Goal: Information Seeking & Learning: Learn about a topic

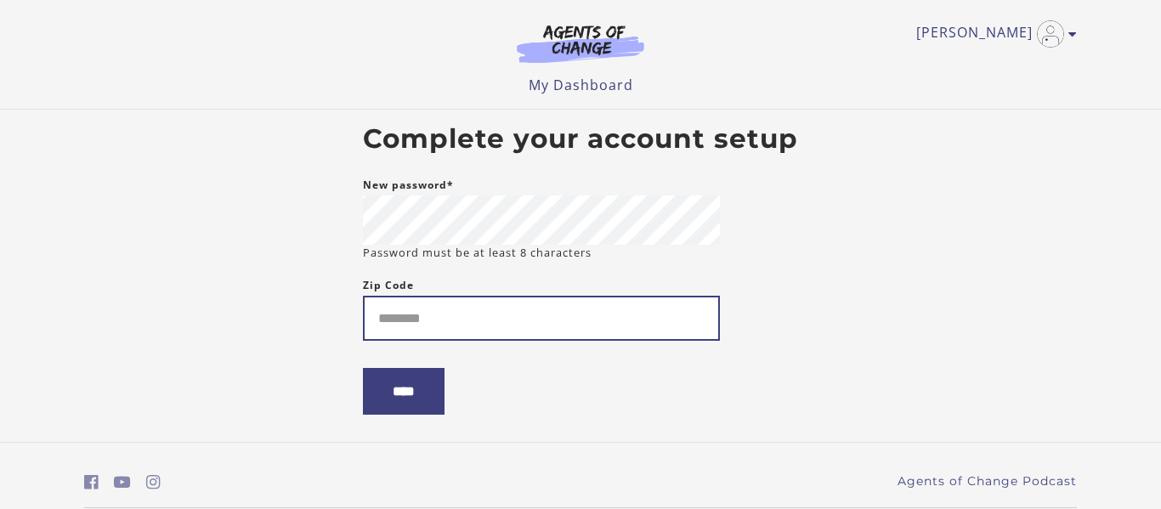
click at [457, 321] on input "Zip Code" at bounding box center [541, 318] width 357 height 45
type input "*****"
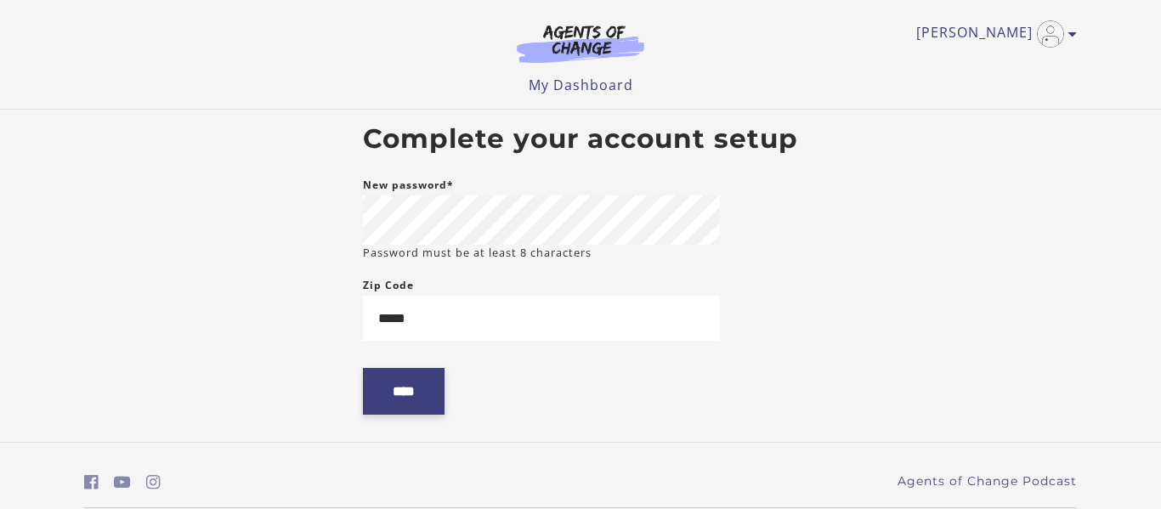
click at [383, 412] on input "****" at bounding box center [404, 391] width 82 height 47
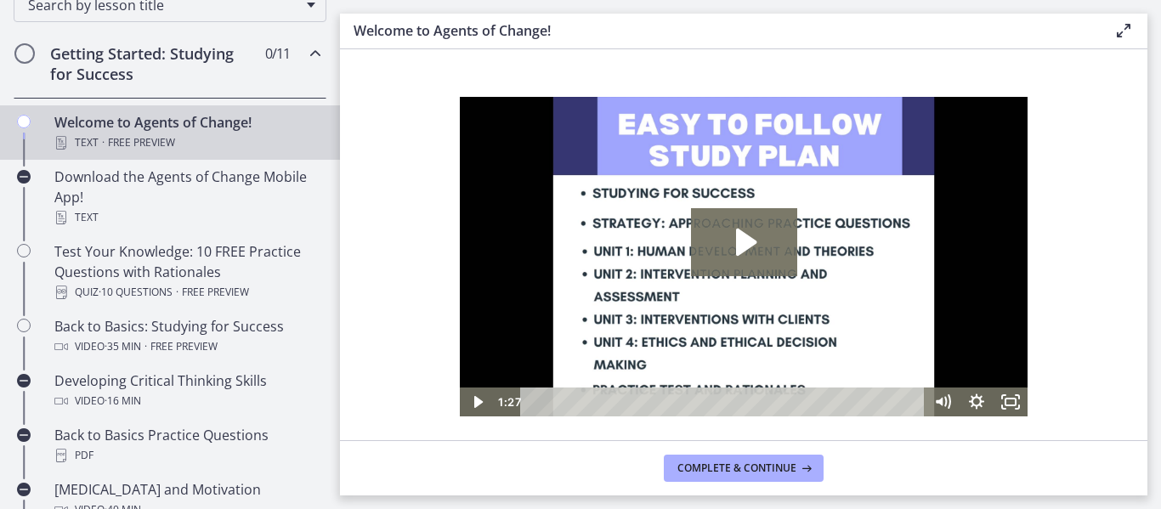
scroll to position [293, 0]
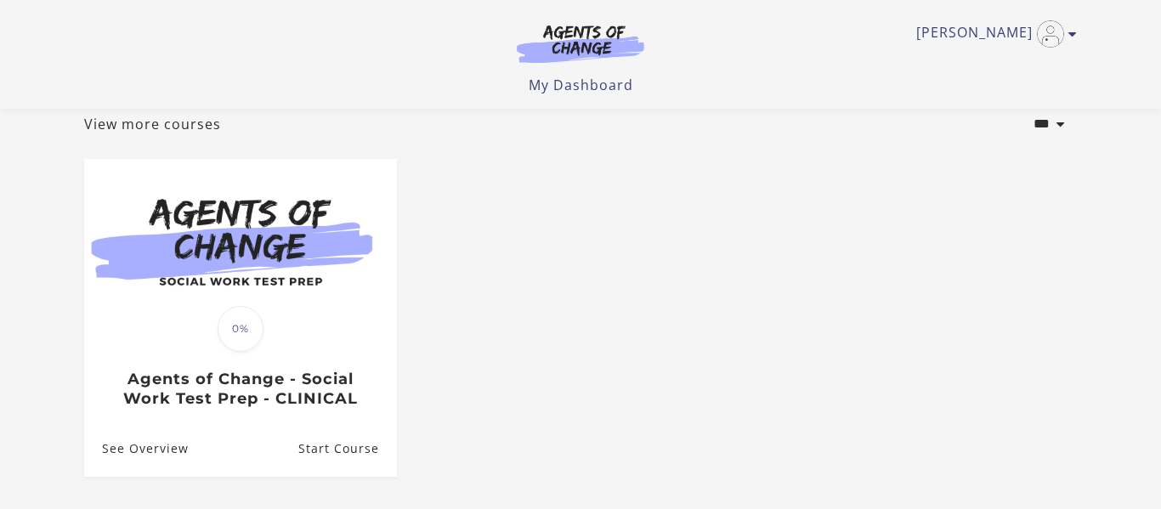
scroll to position [105, 0]
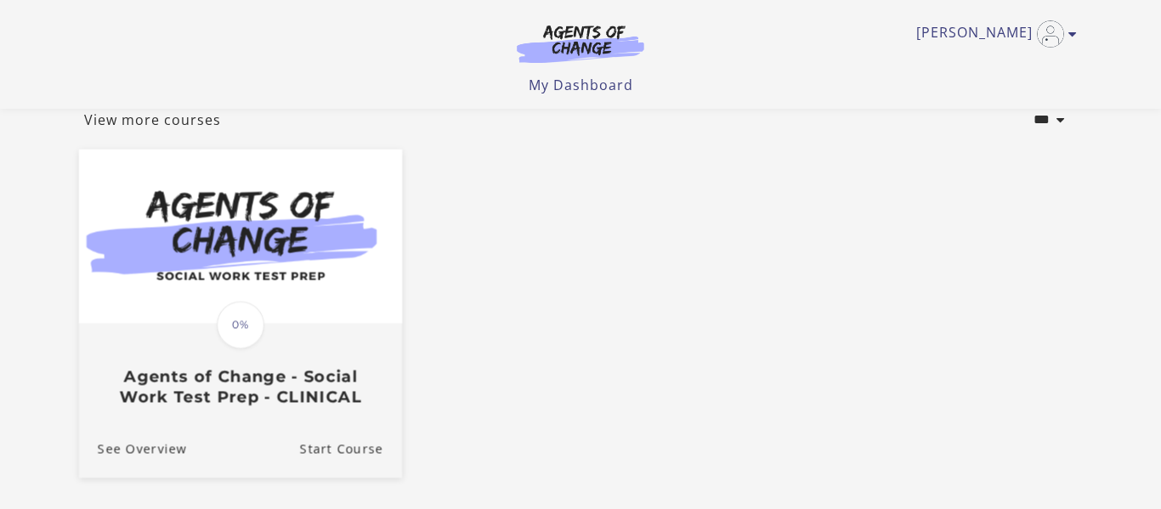
click at [269, 416] on link "Translation missing: en.liquid.partials.dashboard_course_card.progress_descript…" at bounding box center [240, 284] width 323 height 271
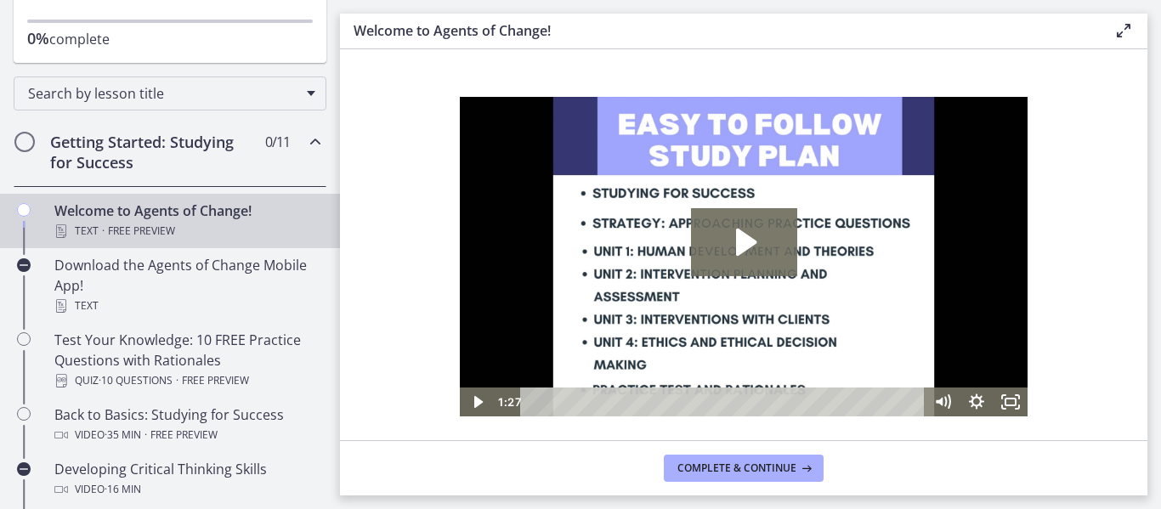
scroll to position [216, 0]
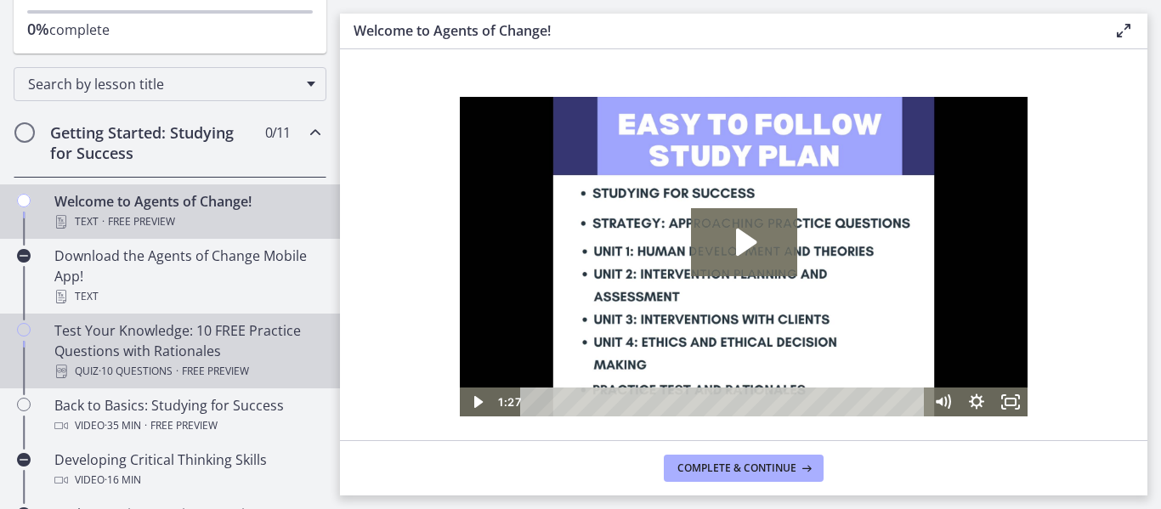
click at [127, 332] on div "Test Your Knowledge: 10 FREE Practice Questions with Rationales Quiz · 10 Quest…" at bounding box center [186, 350] width 265 height 61
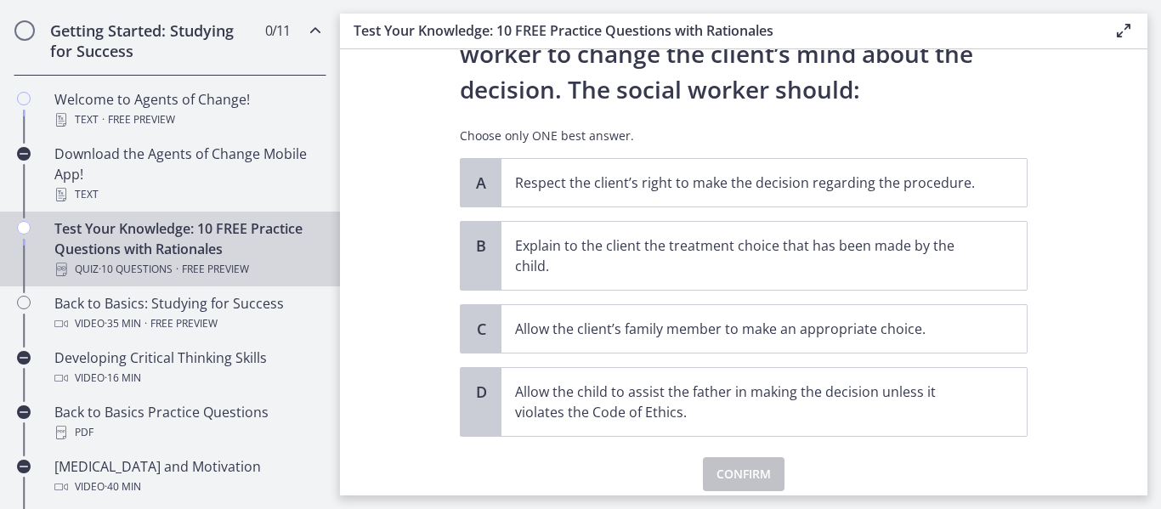
scroll to position [239, 0]
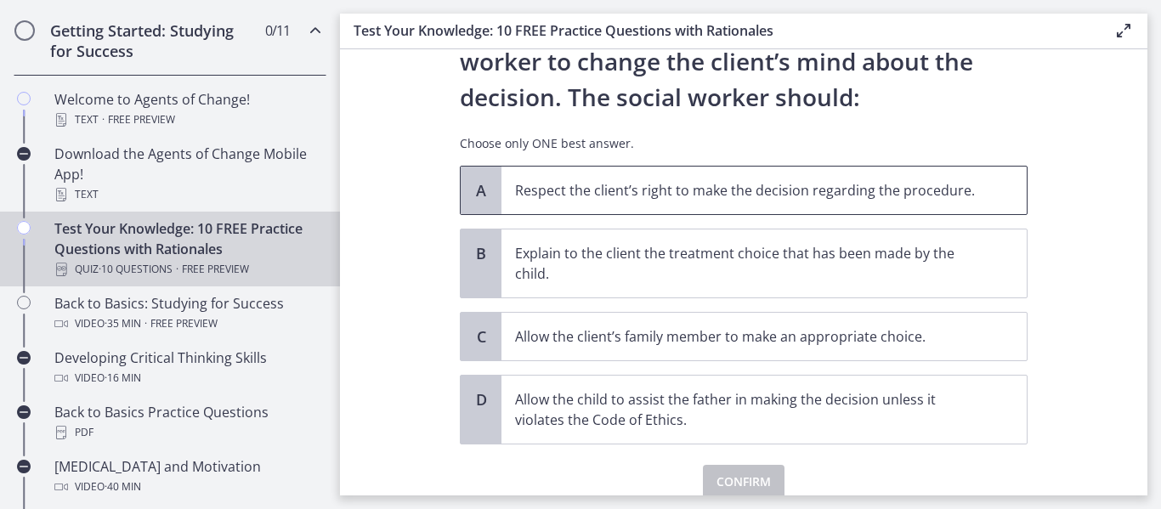
click at [616, 199] on p "Respect the client’s right to make the decision regarding the procedure." at bounding box center [747, 190] width 464 height 20
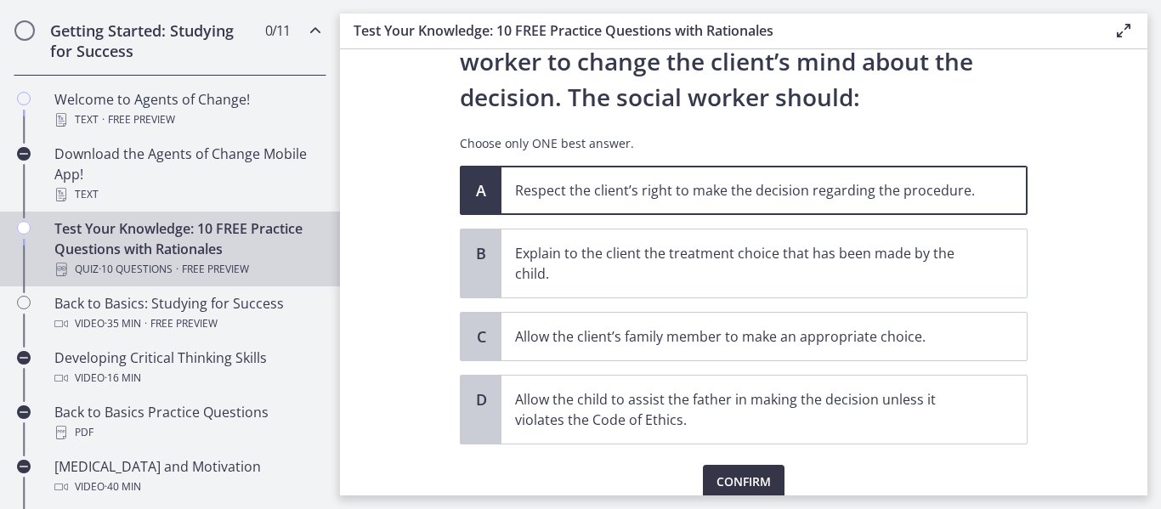
click at [712, 478] on button "Confirm" at bounding box center [744, 482] width 82 height 34
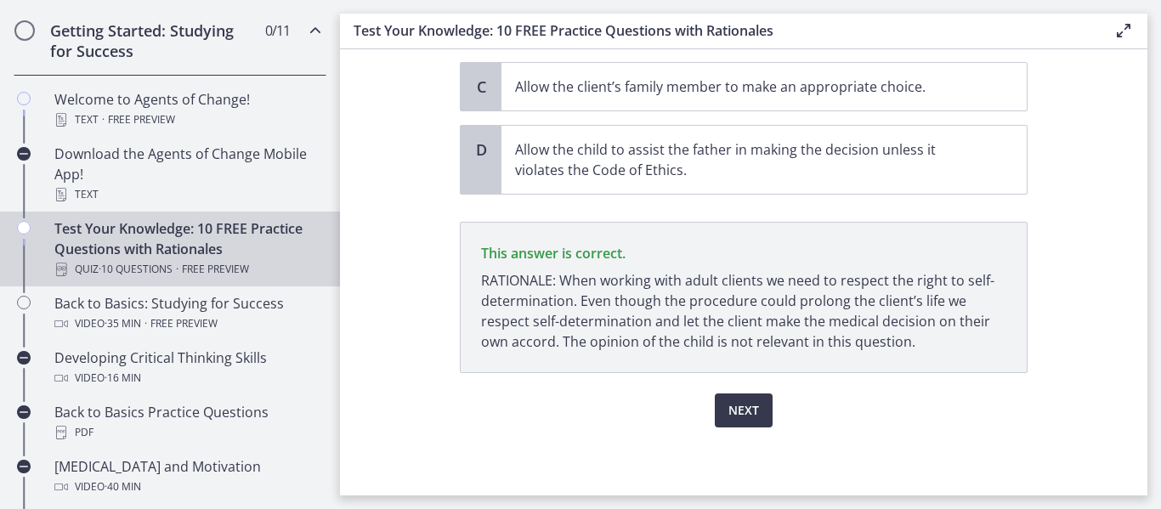
scroll to position [488, 0]
click at [761, 420] on button "Next" at bounding box center [744, 411] width 58 height 34
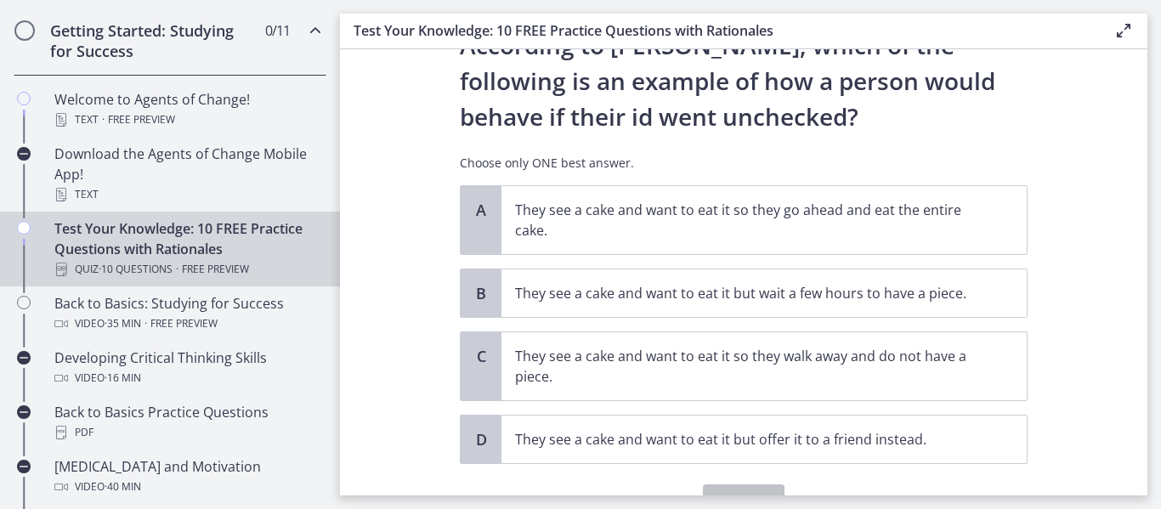
scroll to position [86, 0]
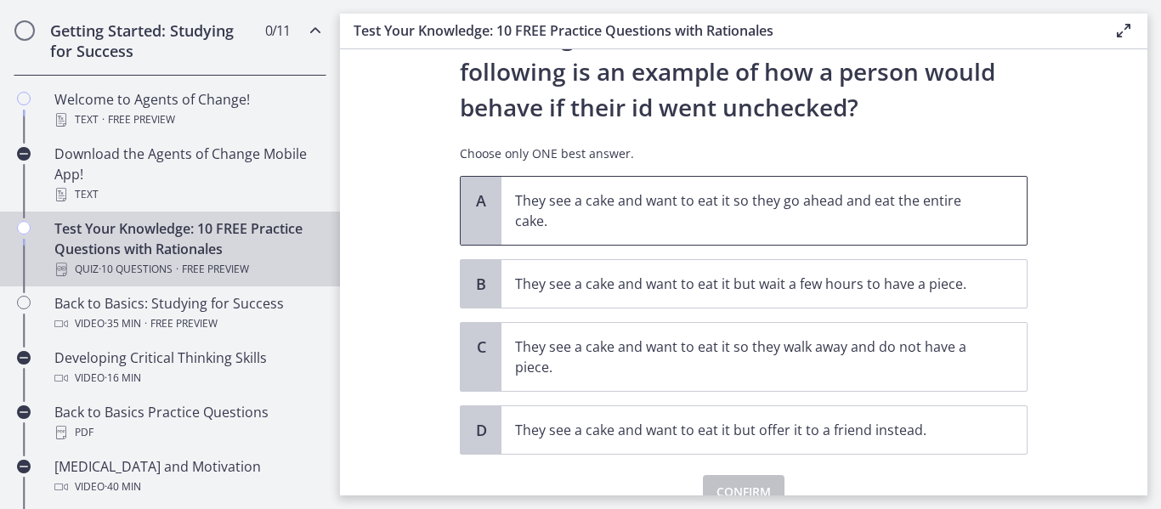
click at [715, 222] on p "They see a cake and want to eat it so they go ahead and eat the entire cake." at bounding box center [747, 210] width 464 height 41
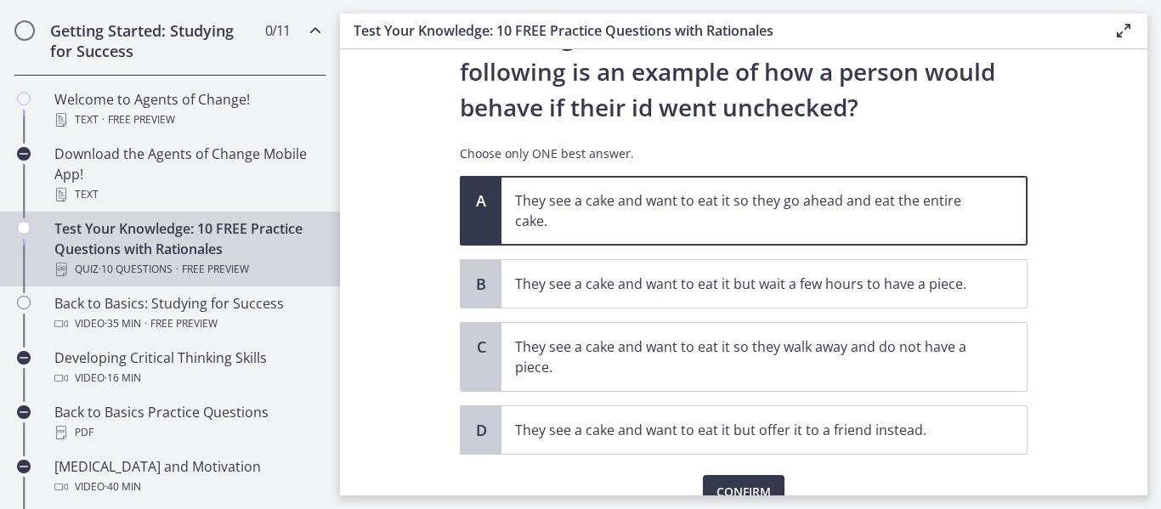
scroll to position [167, 0]
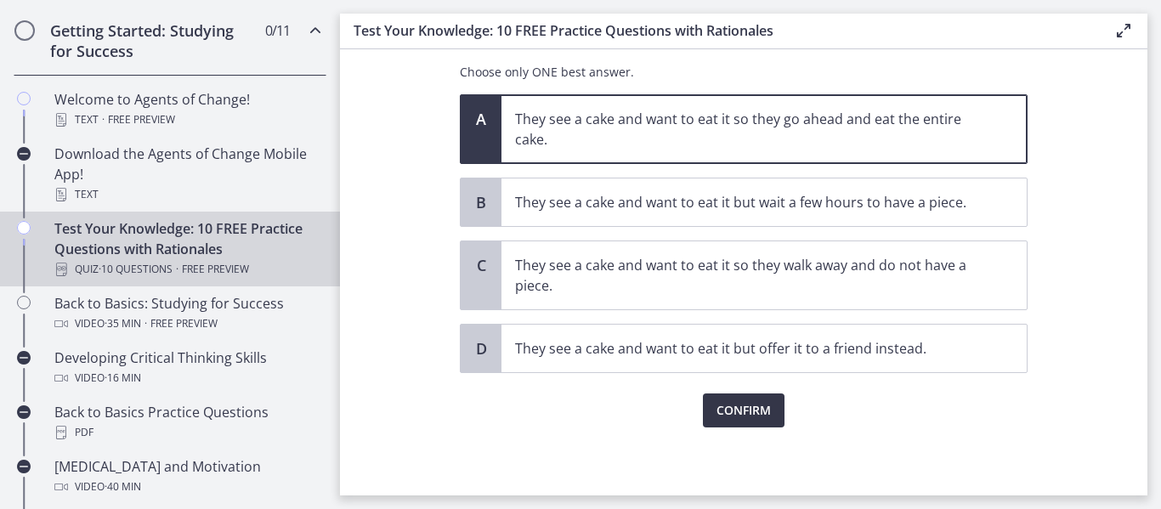
click at [723, 404] on span "Confirm" at bounding box center [743, 410] width 54 height 20
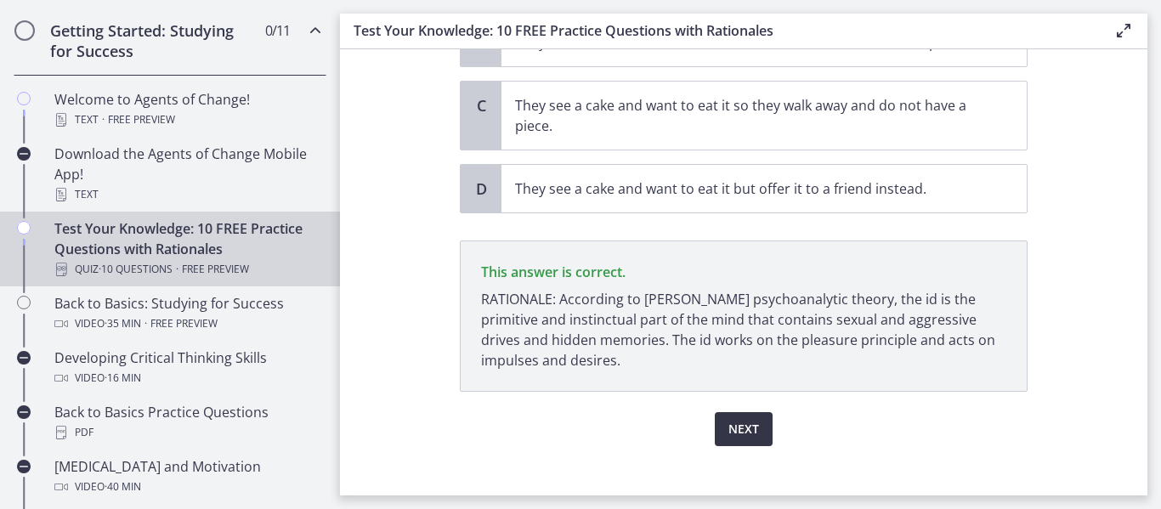
scroll to position [346, 0]
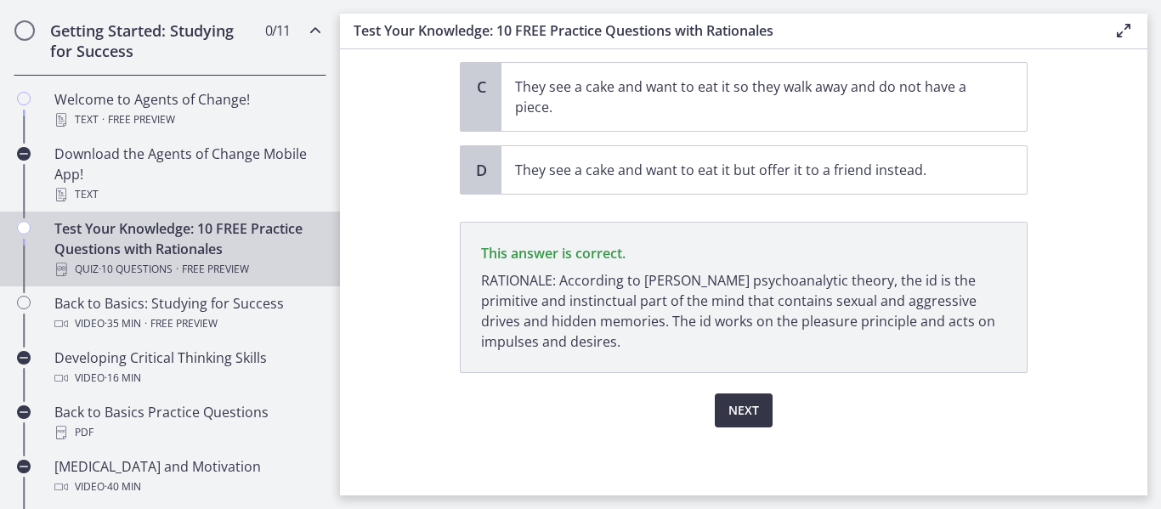
click at [741, 408] on span "Next" at bounding box center [743, 410] width 31 height 20
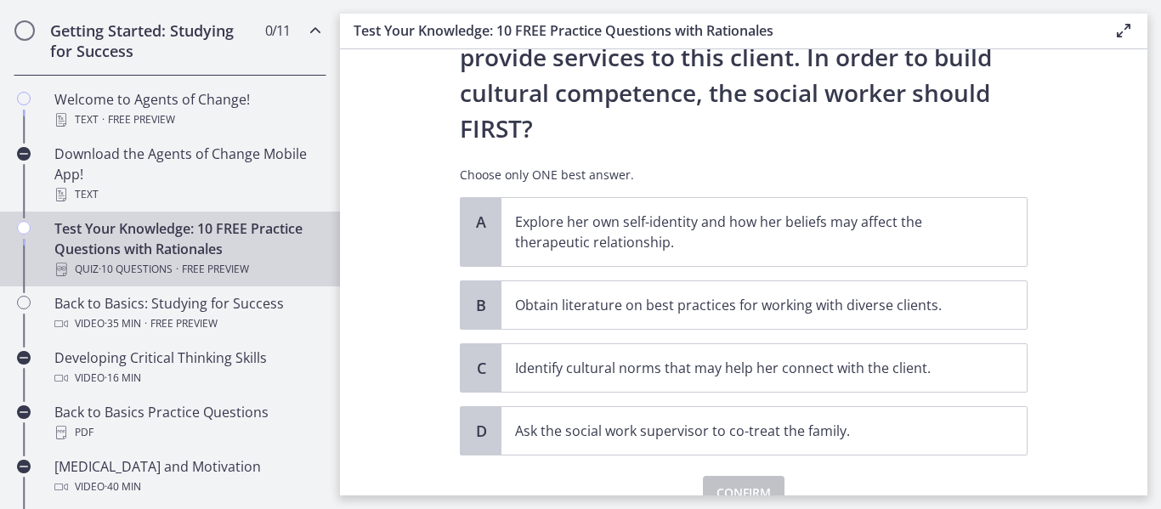
scroll to position [351, 0]
click at [589, 197] on span "Explore her own self-identity and how her beliefs may affect the therapeutic re…" at bounding box center [763, 231] width 525 height 68
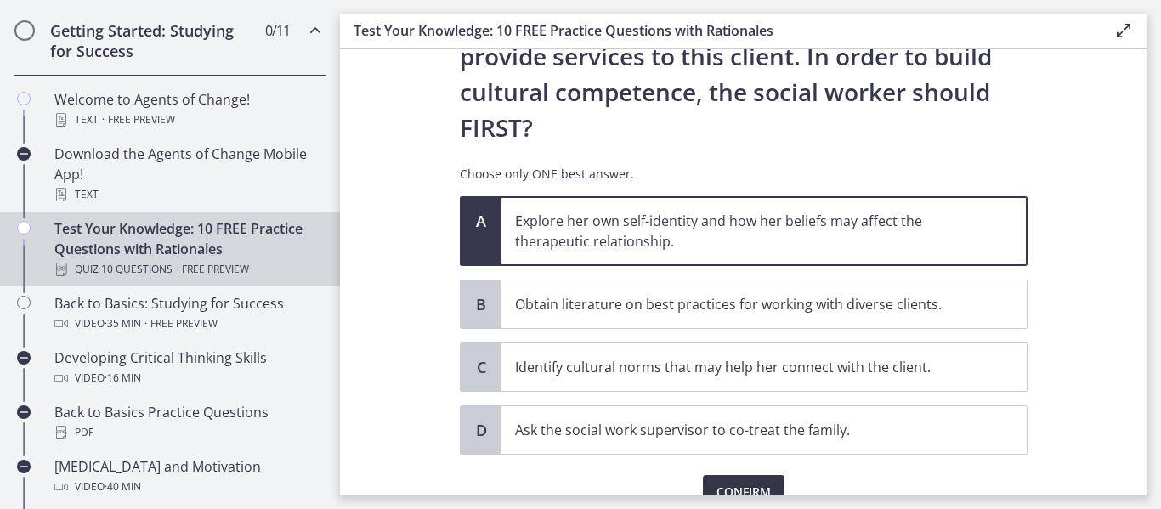
click at [741, 475] on button "Confirm" at bounding box center [744, 492] width 82 height 34
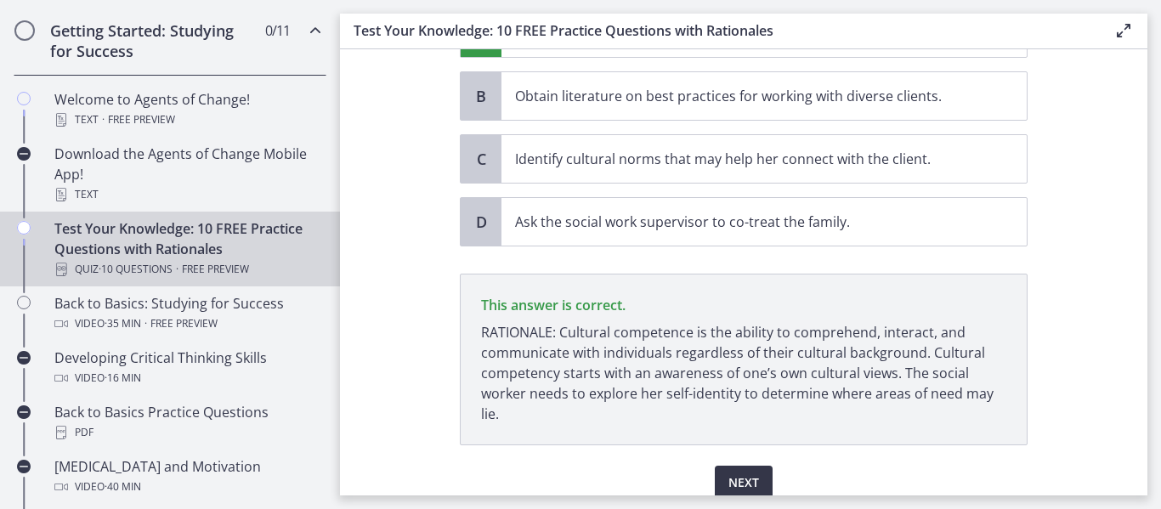
scroll to position [560, 0]
click at [740, 472] on span "Next" at bounding box center [743, 482] width 31 height 20
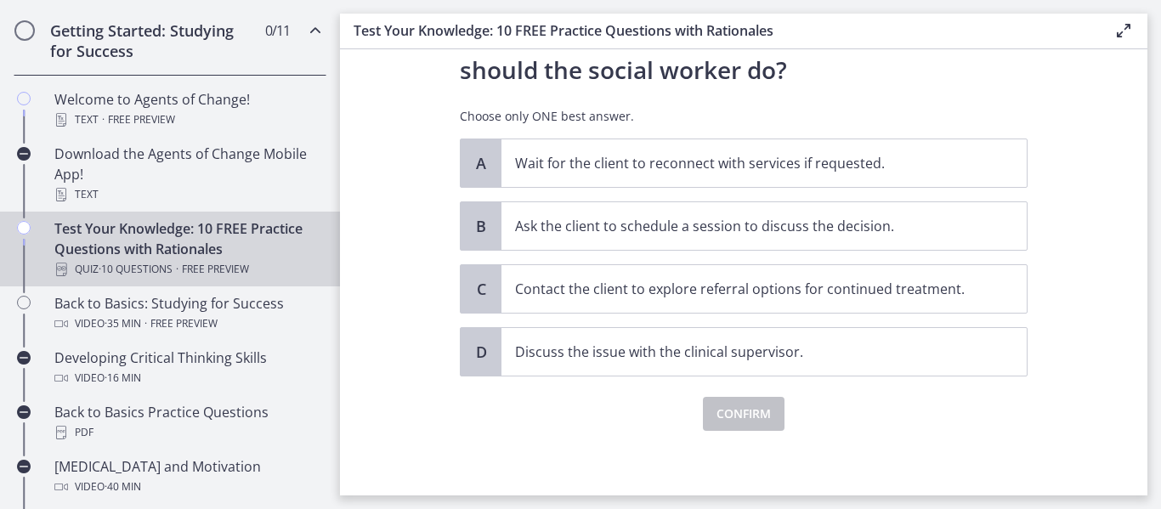
scroll to position [269, 0]
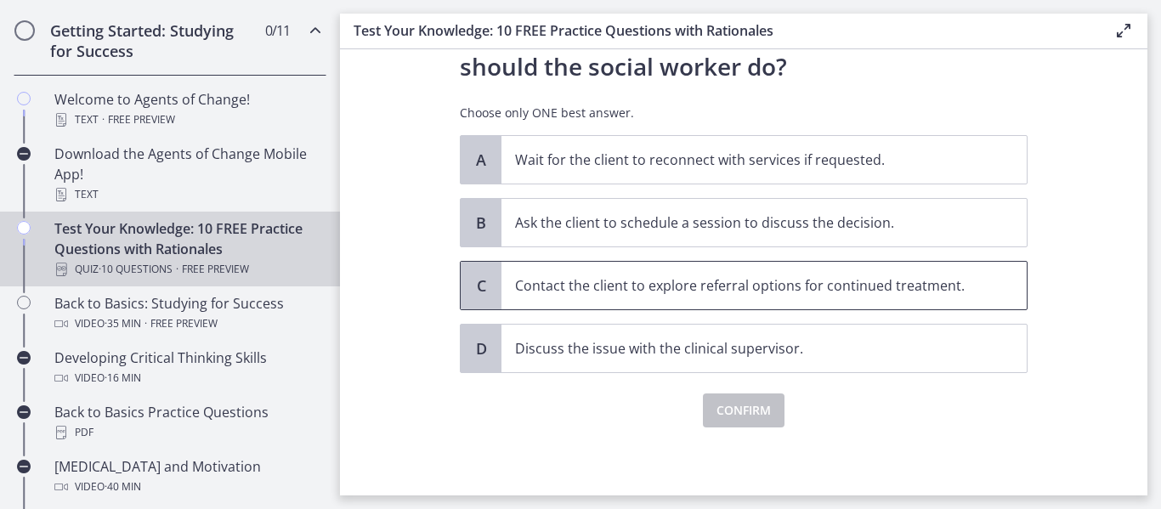
click at [604, 276] on p "Contact the client to explore referral options for continued treatment." at bounding box center [747, 285] width 464 height 20
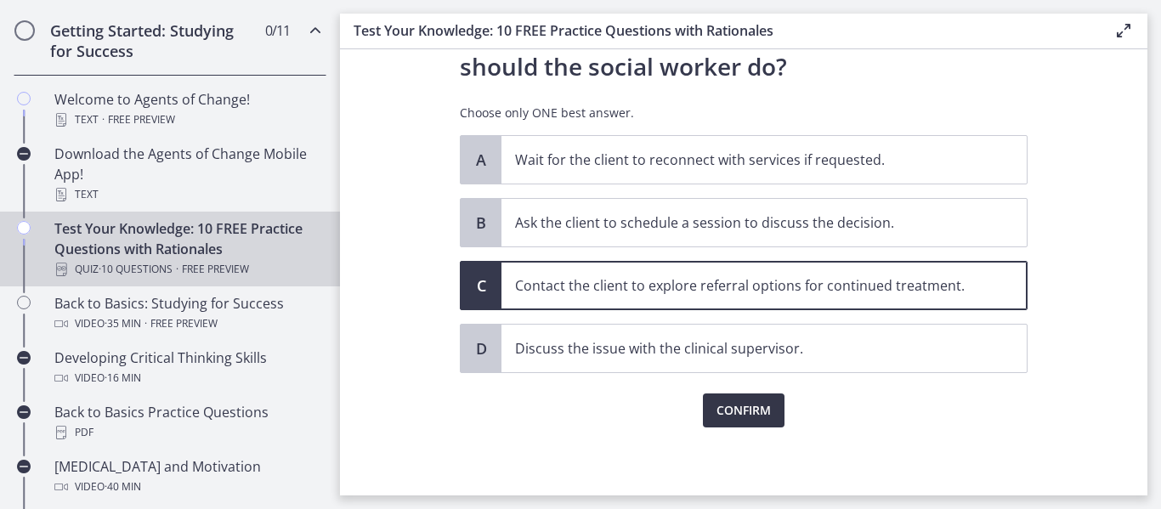
click at [738, 416] on span "Confirm" at bounding box center [743, 410] width 54 height 20
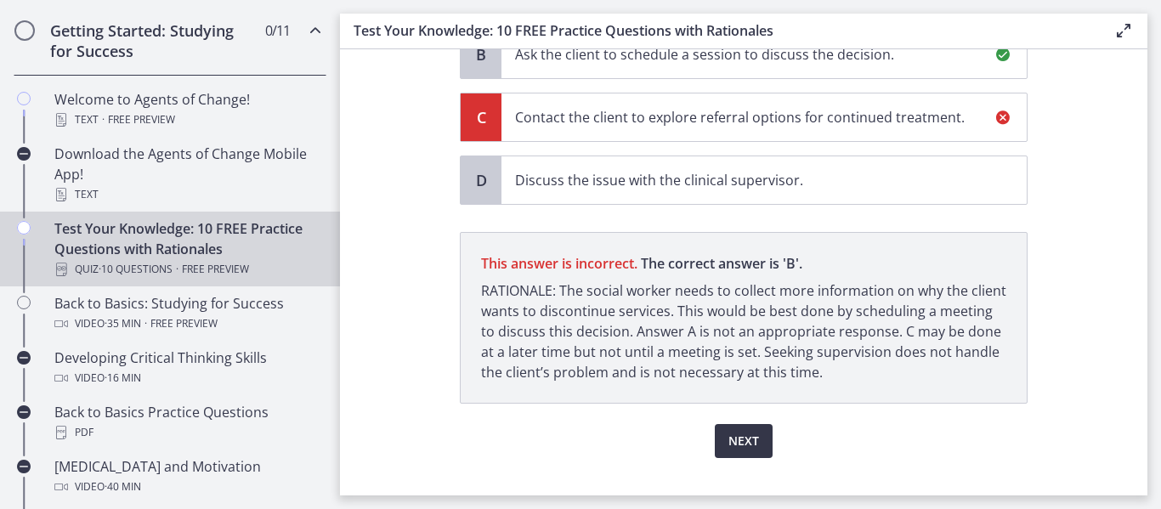
scroll to position [436, 0]
click at [740, 447] on span "Next" at bounding box center [743, 443] width 31 height 20
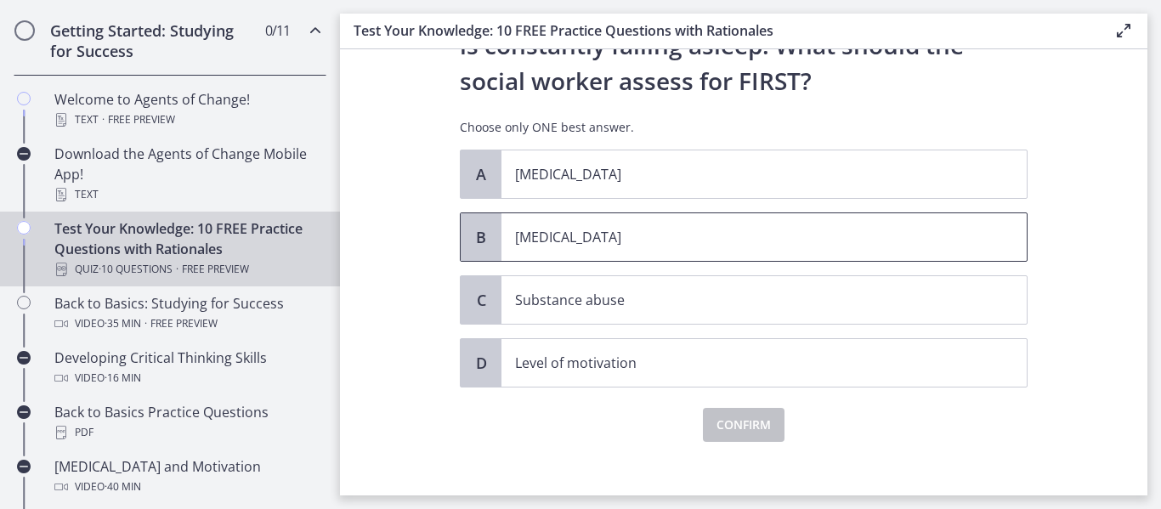
scroll to position [220, 0]
click at [617, 245] on p "Child neglect" at bounding box center [747, 236] width 464 height 20
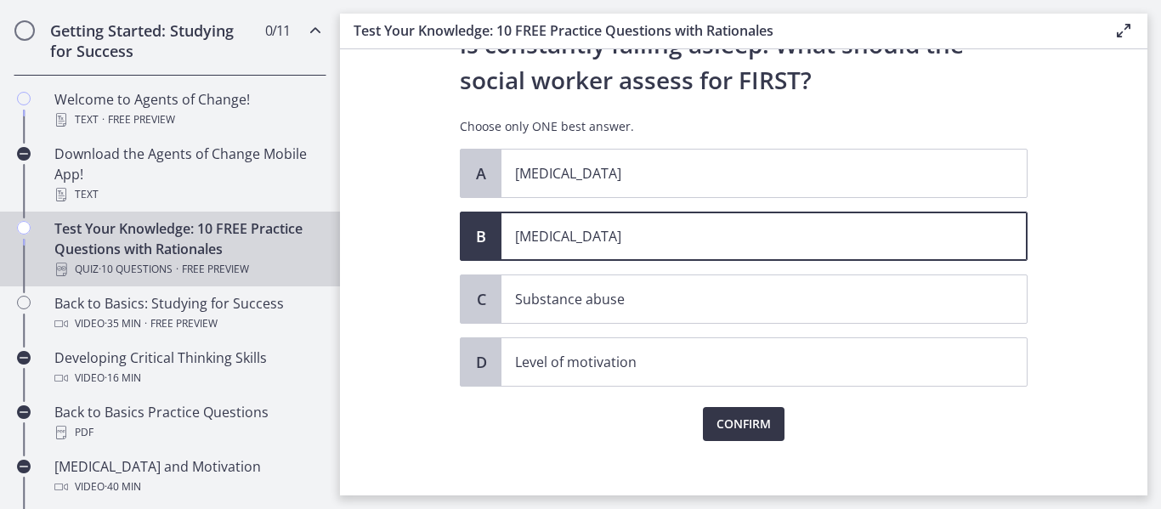
click at [743, 424] on span "Confirm" at bounding box center [743, 424] width 54 height 20
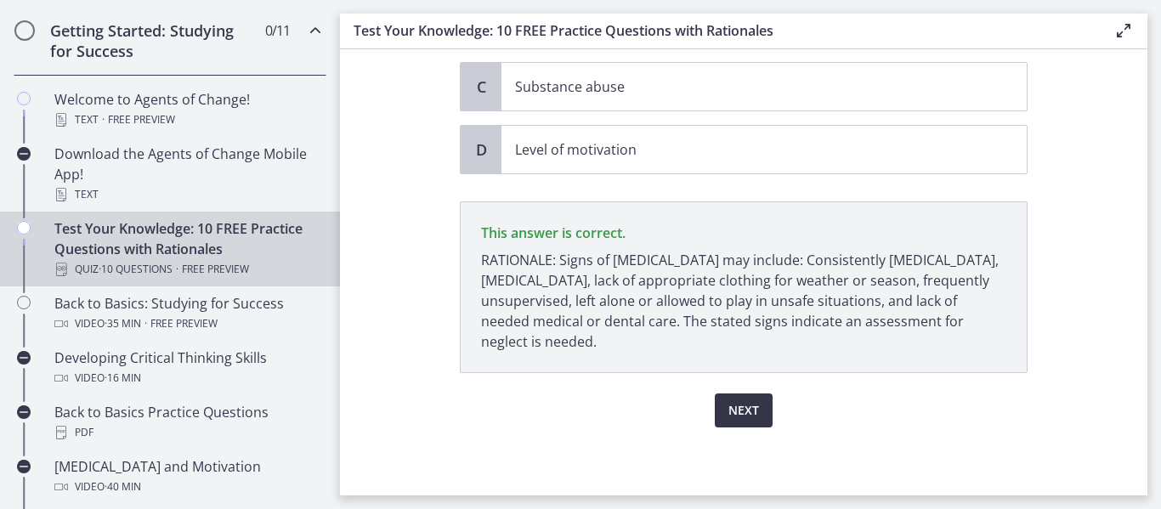
scroll to position [433, 0]
click at [744, 406] on span "Next" at bounding box center [743, 410] width 31 height 20
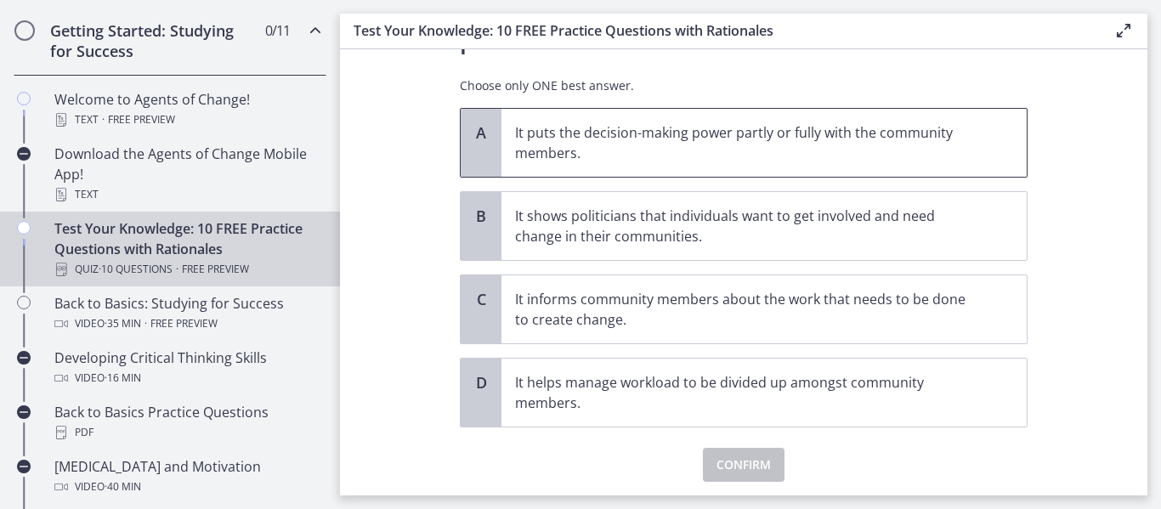
scroll to position [155, 0]
click at [614, 161] on p "It puts the decision-making power partly or fully with the community members." at bounding box center [747, 142] width 464 height 41
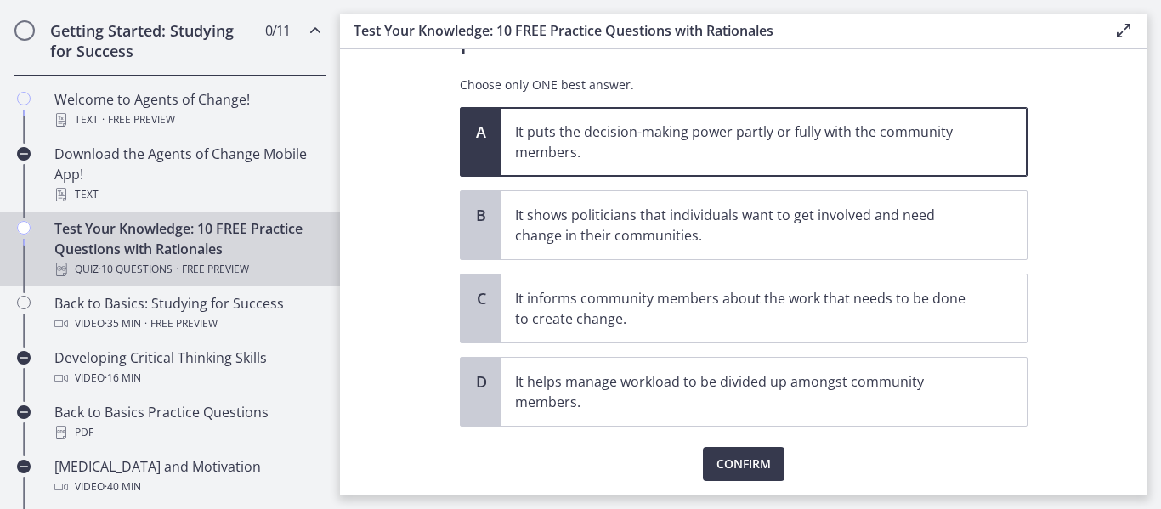
click at [722, 341] on div "Question 6 of 10 Which of the following is the MOST important benefit of commun…" at bounding box center [743, 135] width 595 height 412
click at [721, 469] on span "Confirm" at bounding box center [743, 464] width 54 height 20
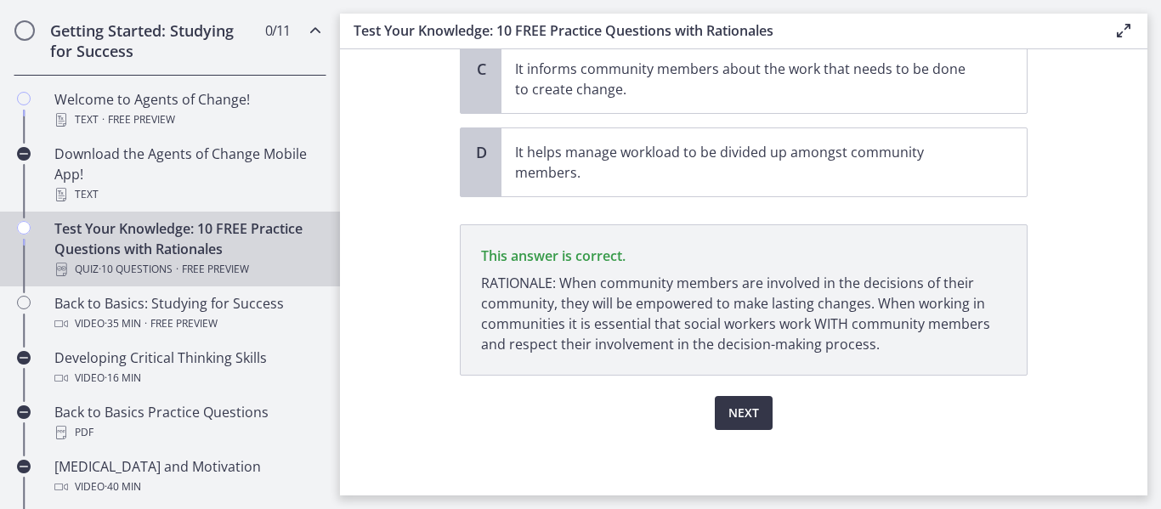
scroll to position [387, 0]
click at [741, 424] on button "Next" at bounding box center [744, 410] width 58 height 34
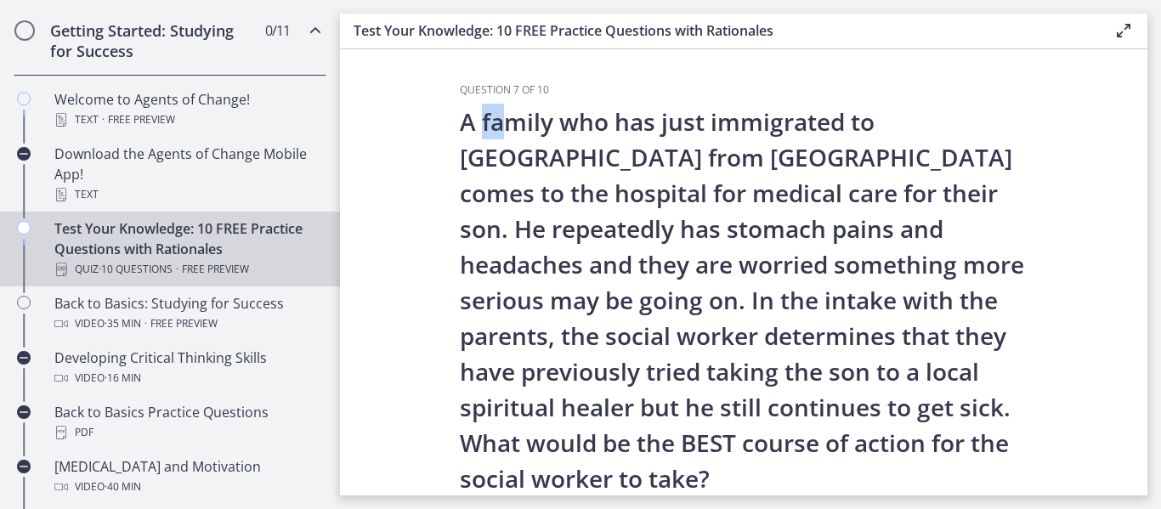
drag, startPoint x: 484, startPoint y: 106, endPoint x: 506, endPoint y: 137, distance: 37.7
click at [506, 137] on p "A family who has just immigrated to the United States from Mexico comes to the …" at bounding box center [744, 300] width 568 height 393
click at [546, 181] on p "A family who has just immigrated to the United States from Mexico comes to the …" at bounding box center [744, 300] width 568 height 393
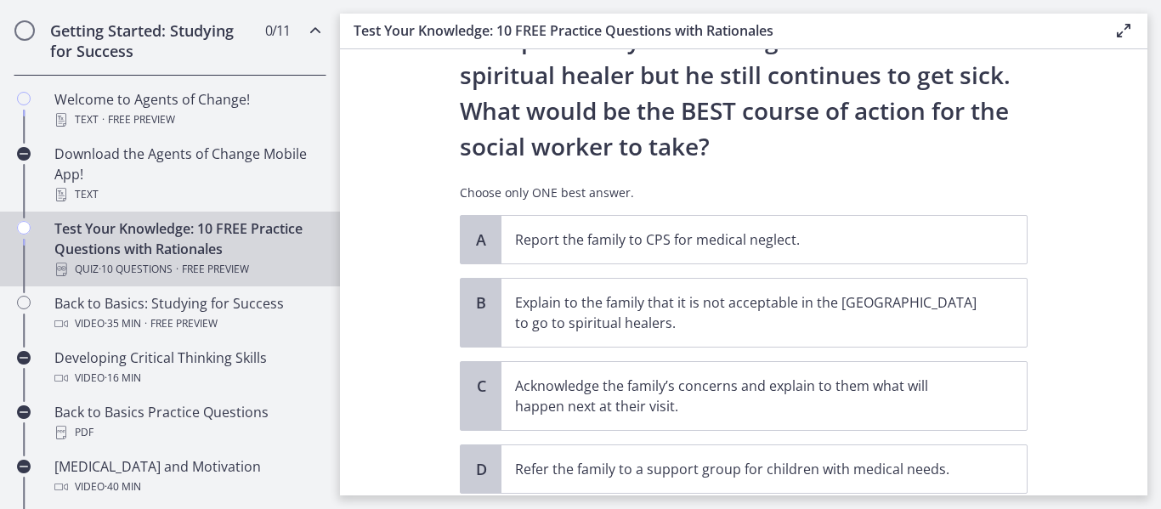
scroll to position [386, 0]
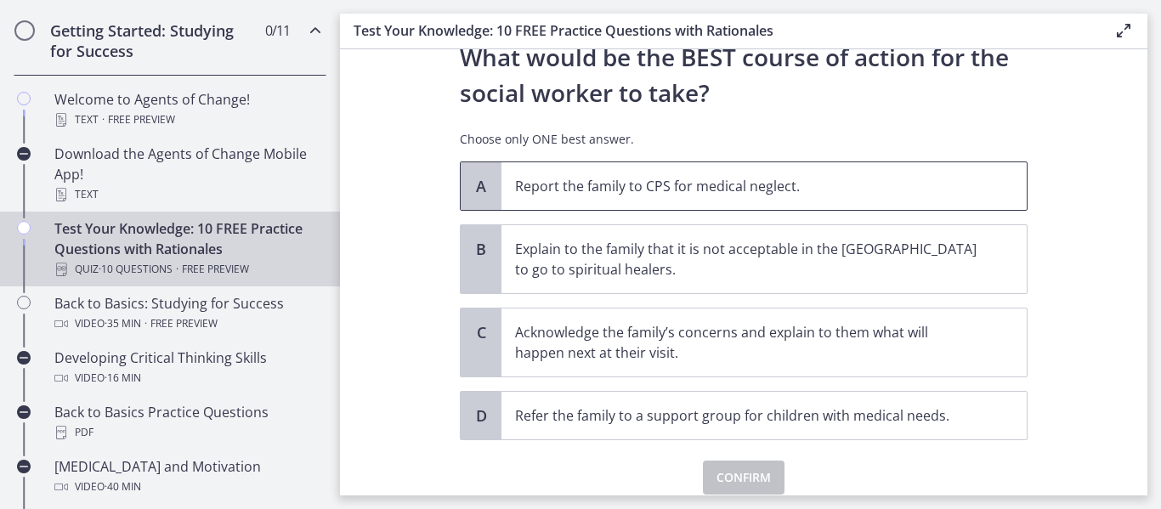
click at [556, 198] on span "Report the family to CPS for medical neglect." at bounding box center [763, 186] width 525 height 48
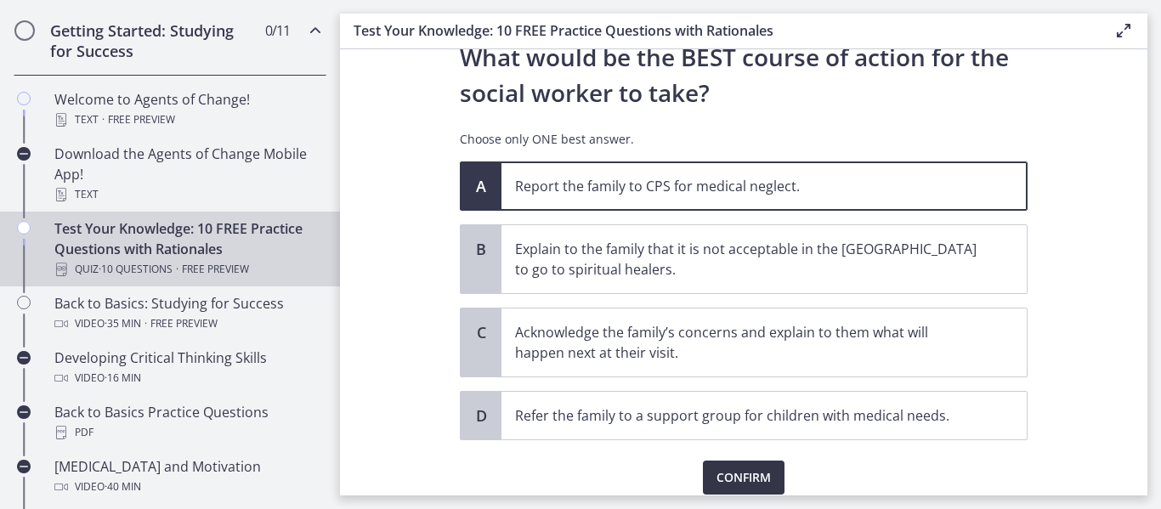
click at [716, 469] on span "Confirm" at bounding box center [743, 477] width 54 height 20
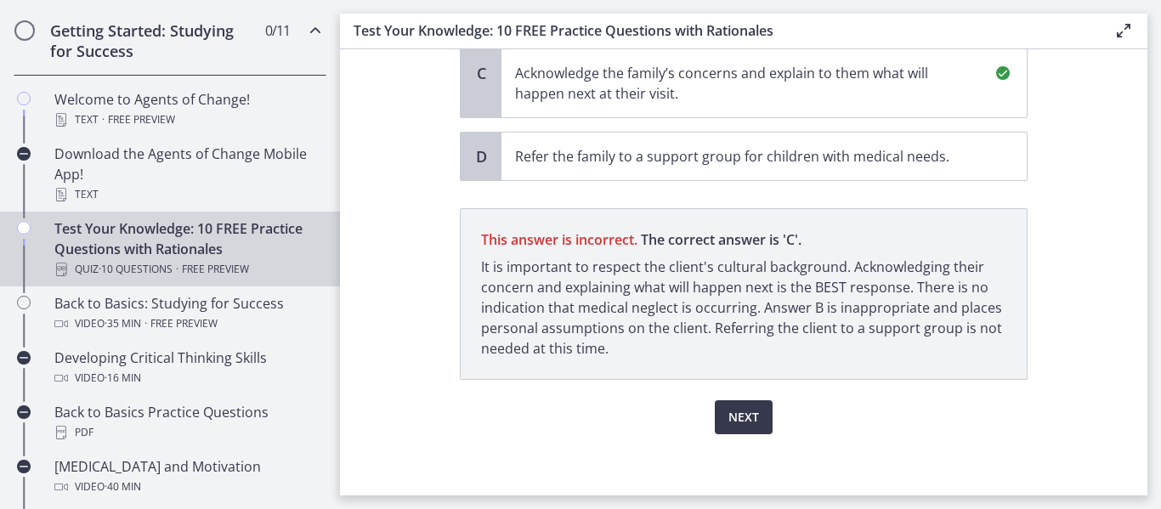
scroll to position [652, 0]
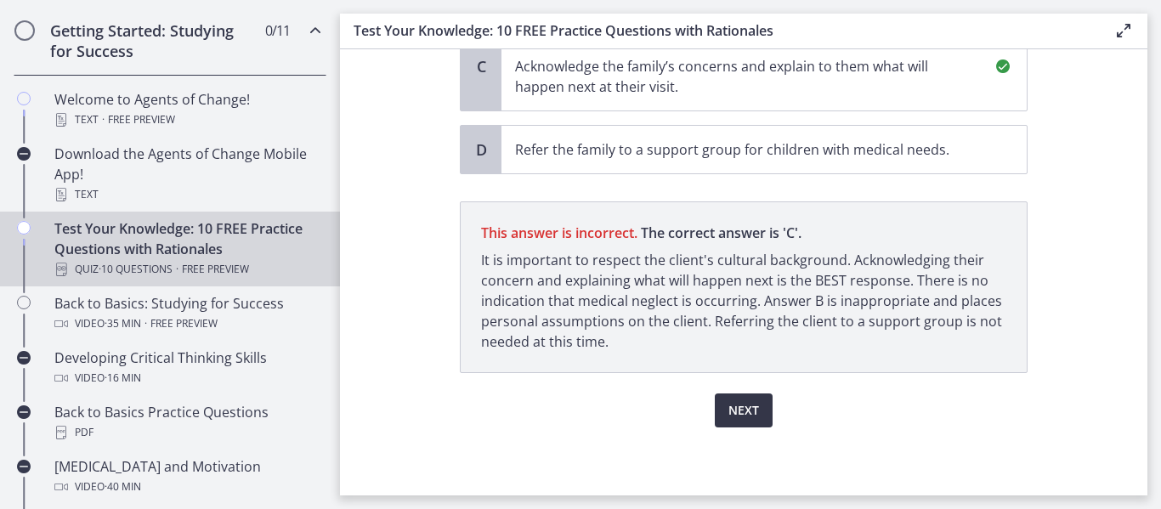
click at [729, 403] on span "Next" at bounding box center [743, 410] width 31 height 20
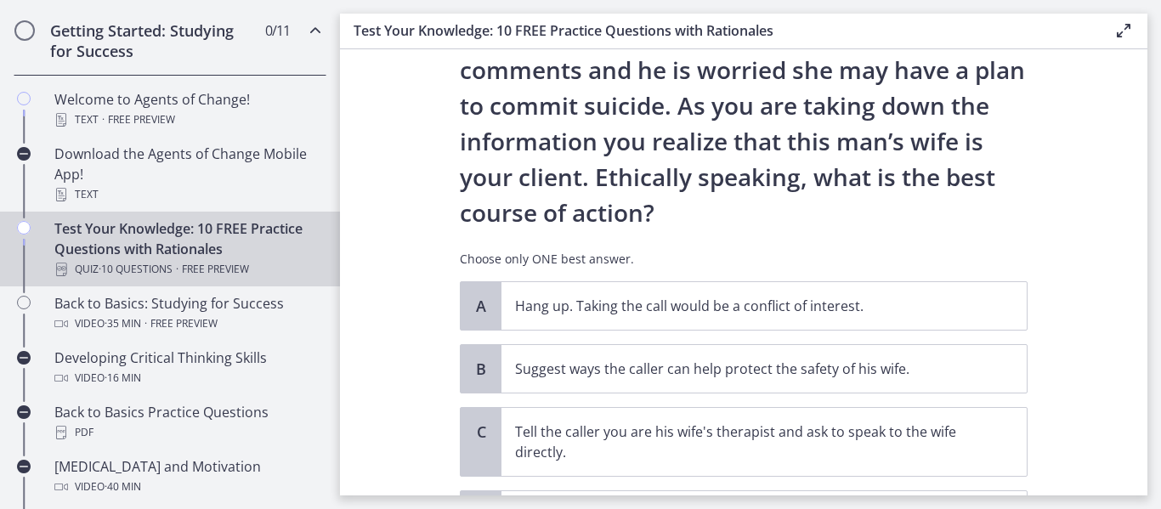
scroll to position [346, 0]
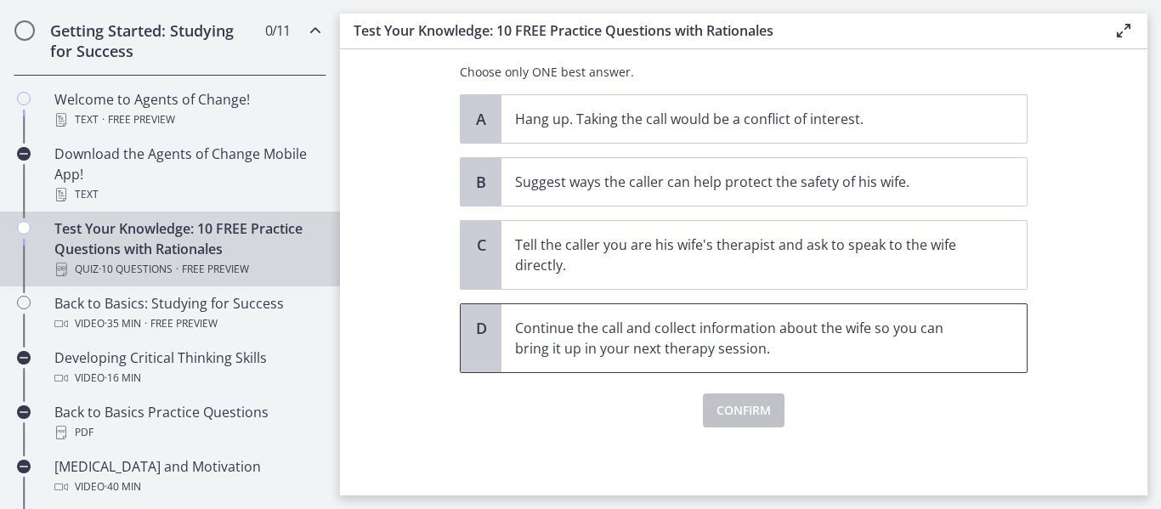
click at [646, 359] on span "Continue the call and collect information about the wife so you can bring it up…" at bounding box center [763, 338] width 525 height 68
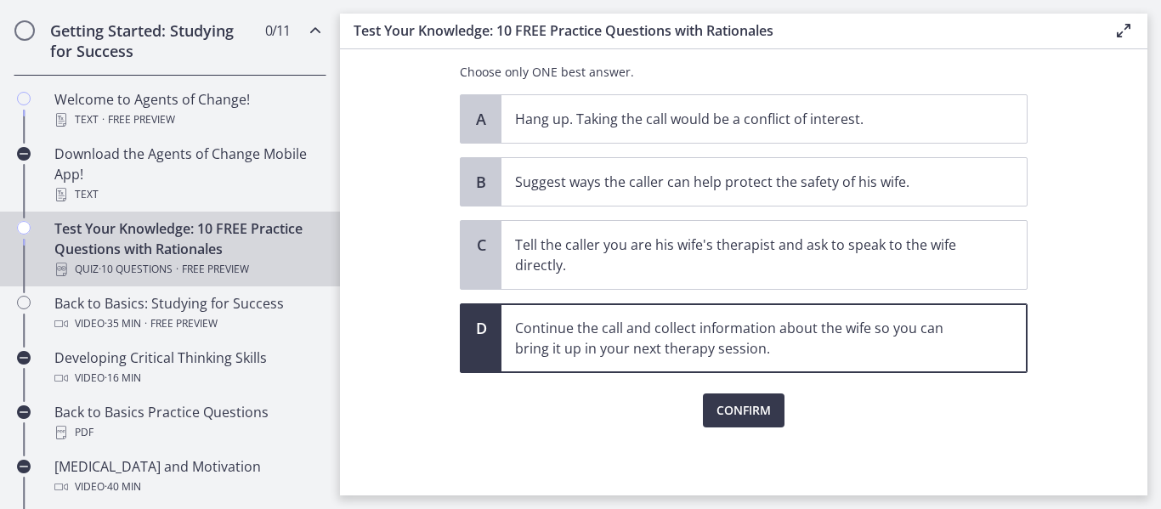
click at [689, 329] on p "Continue the call and collect information about the wife so you can bring it up…" at bounding box center [747, 338] width 464 height 41
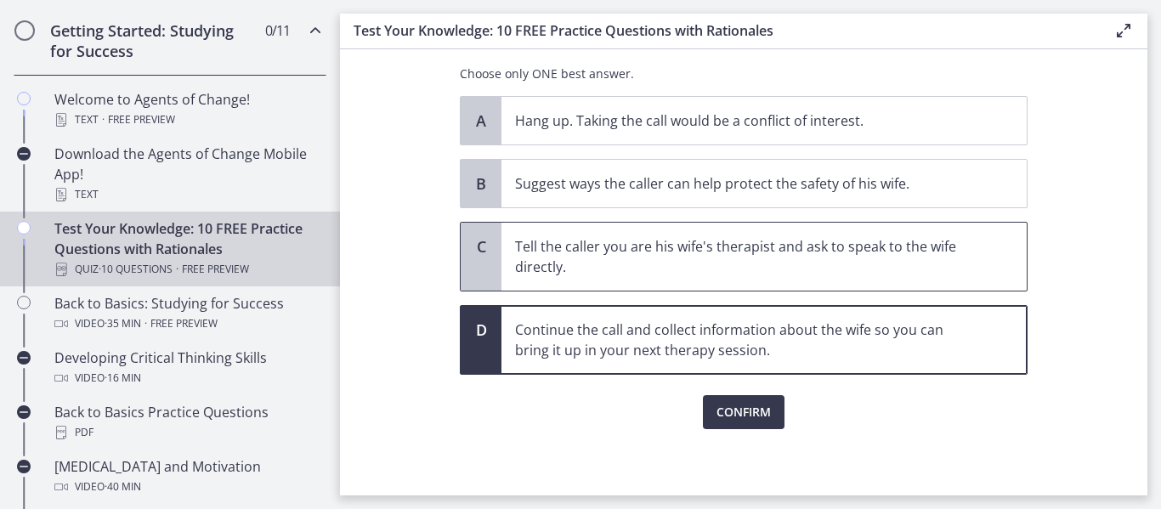
scroll to position [343, 0]
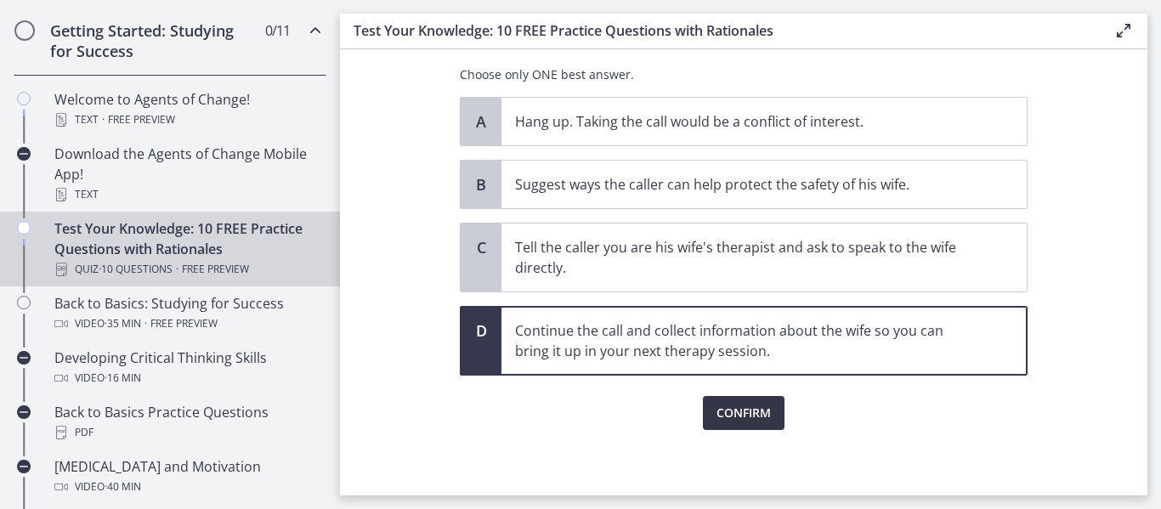
click at [722, 407] on span "Confirm" at bounding box center [743, 413] width 54 height 20
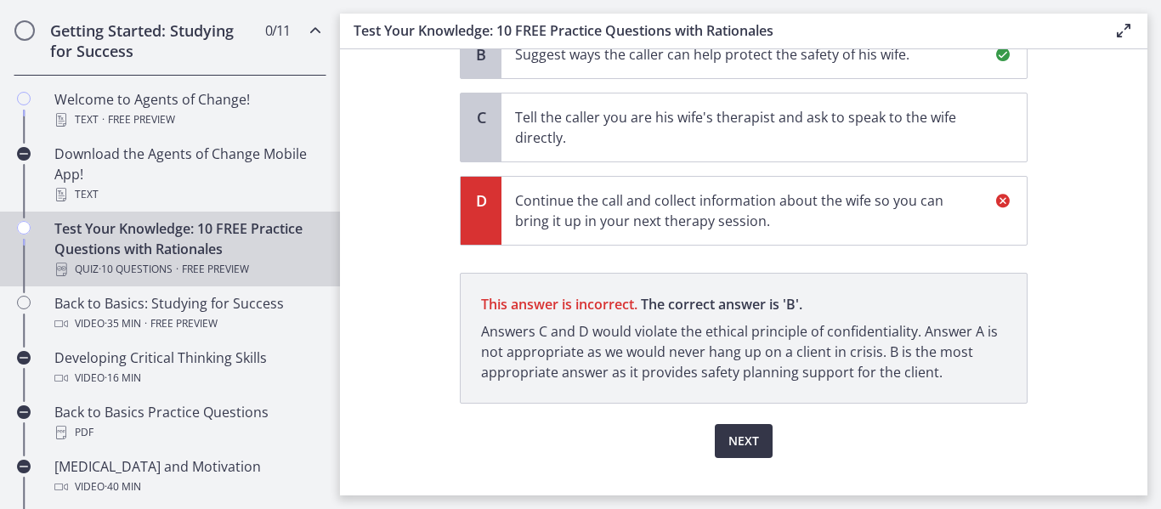
scroll to position [474, 0]
drag, startPoint x: 733, startPoint y: 444, endPoint x: 693, endPoint y: 246, distance: 202.0
click at [693, 246] on div "Question 8 of 10 You are volunteering to work on a crisis hotline. You receive …" at bounding box center [744, 33] width 568 height 848
click at [665, 56] on p "Suggest ways the caller can help protect the safety of his wife." at bounding box center [747, 53] width 464 height 20
click at [664, 57] on p "Suggest ways the caller can help protect the safety of his wife." at bounding box center [747, 53] width 464 height 20
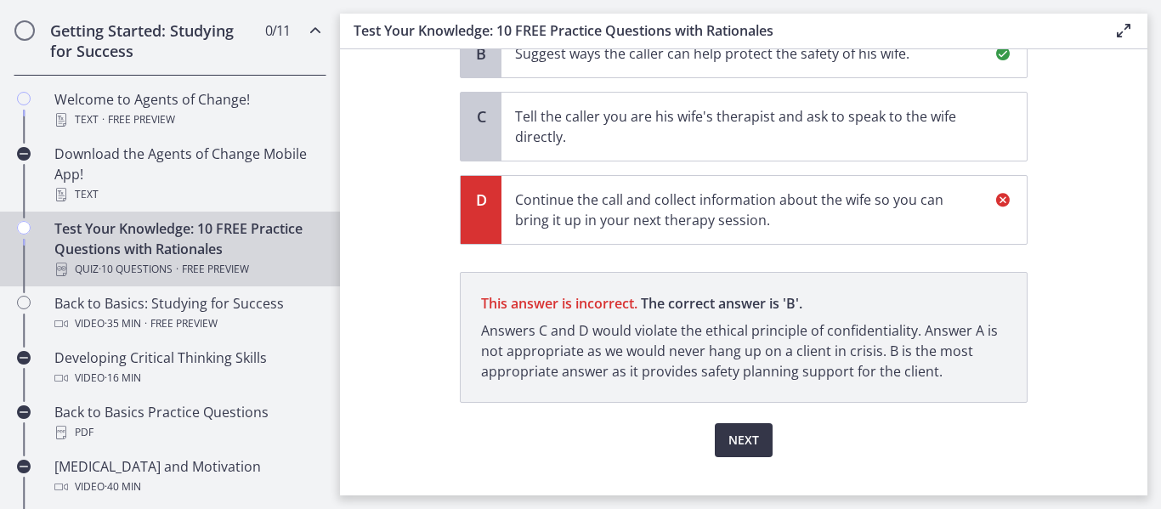
click at [723, 452] on button "Next" at bounding box center [744, 440] width 58 height 34
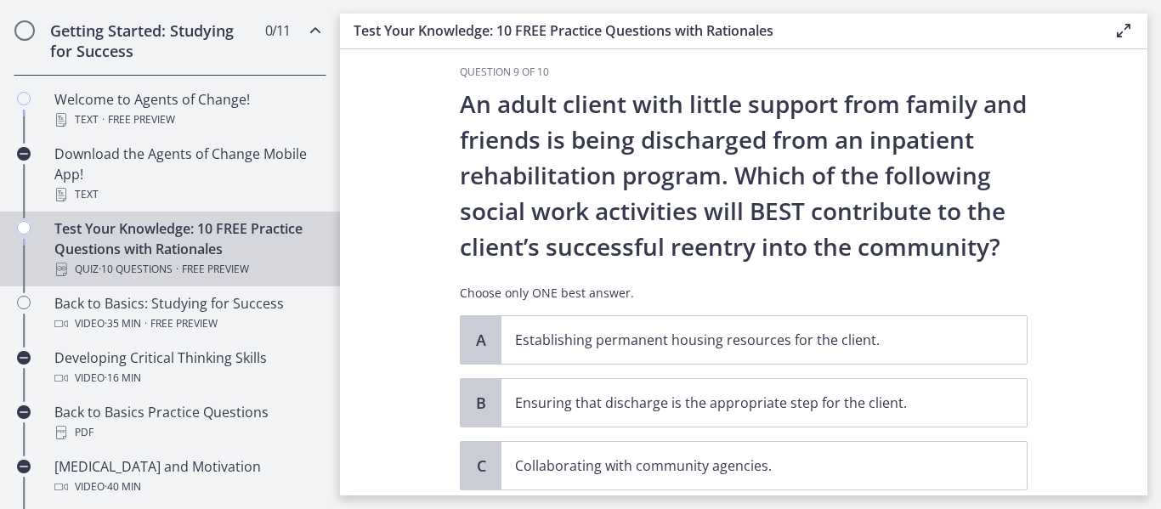
scroll to position [20, 0]
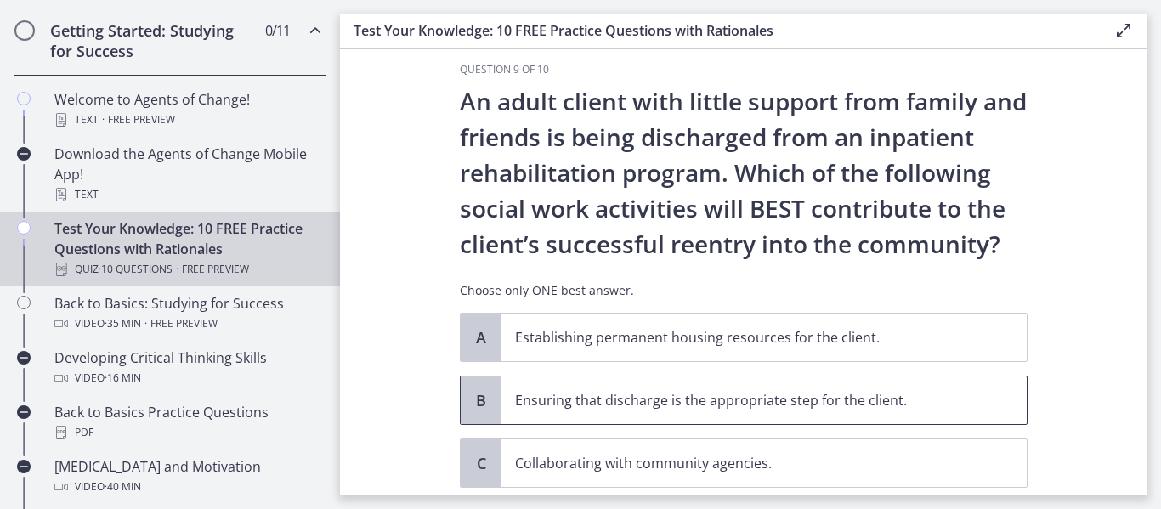
click at [668, 400] on p "Ensuring that discharge is the appropriate step for the client." at bounding box center [747, 400] width 464 height 20
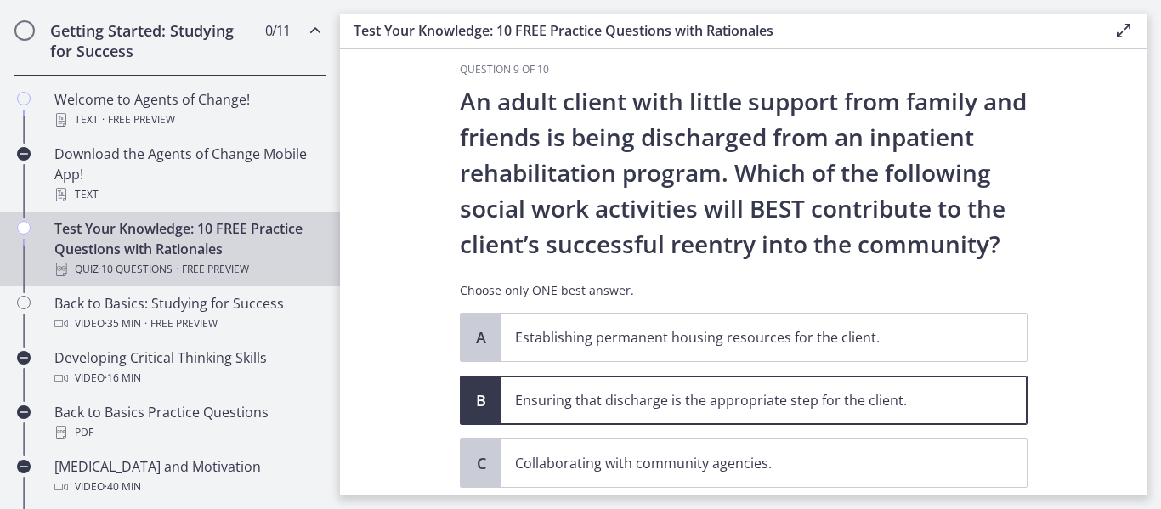
scroll to position [198, 0]
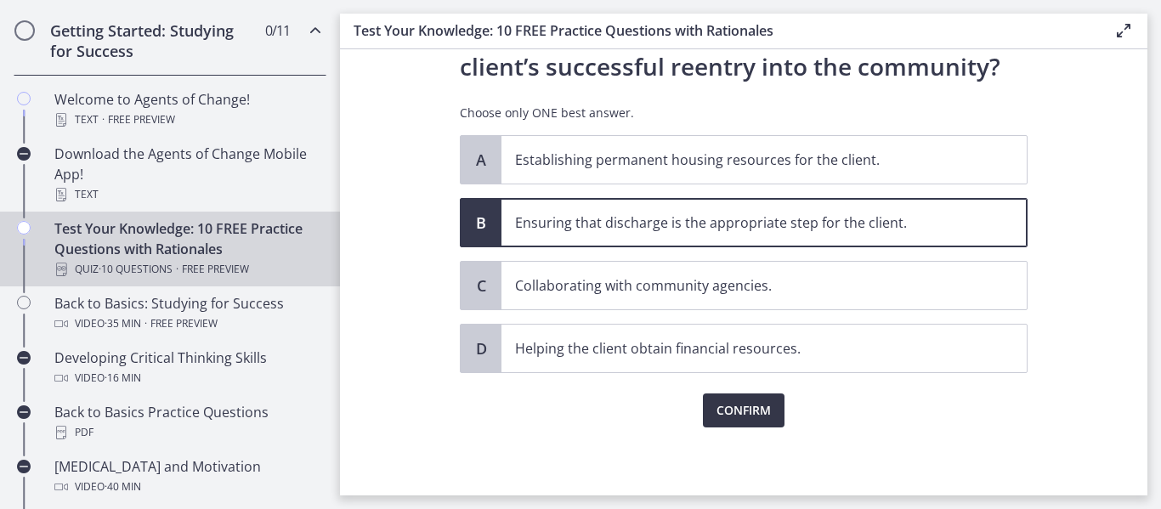
click at [720, 405] on span "Confirm" at bounding box center [743, 410] width 54 height 20
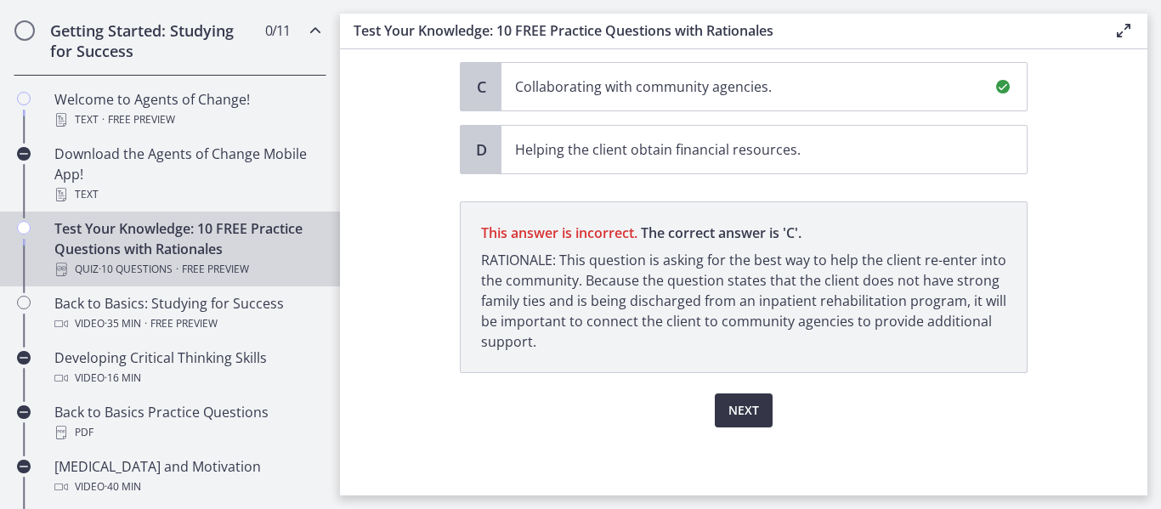
scroll to position [397, 0]
click at [732, 405] on span "Next" at bounding box center [743, 410] width 31 height 20
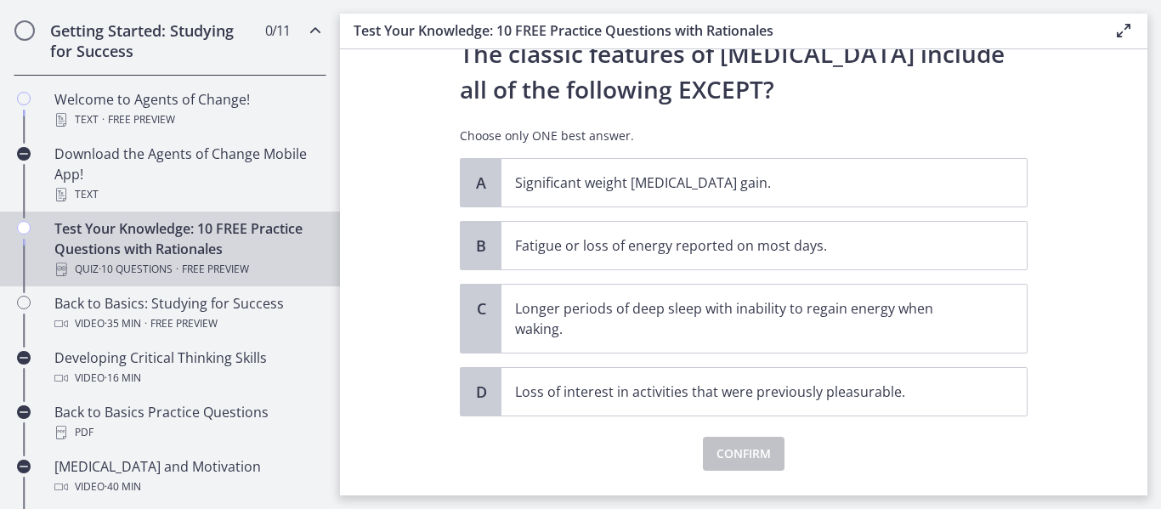
scroll to position [77, 0]
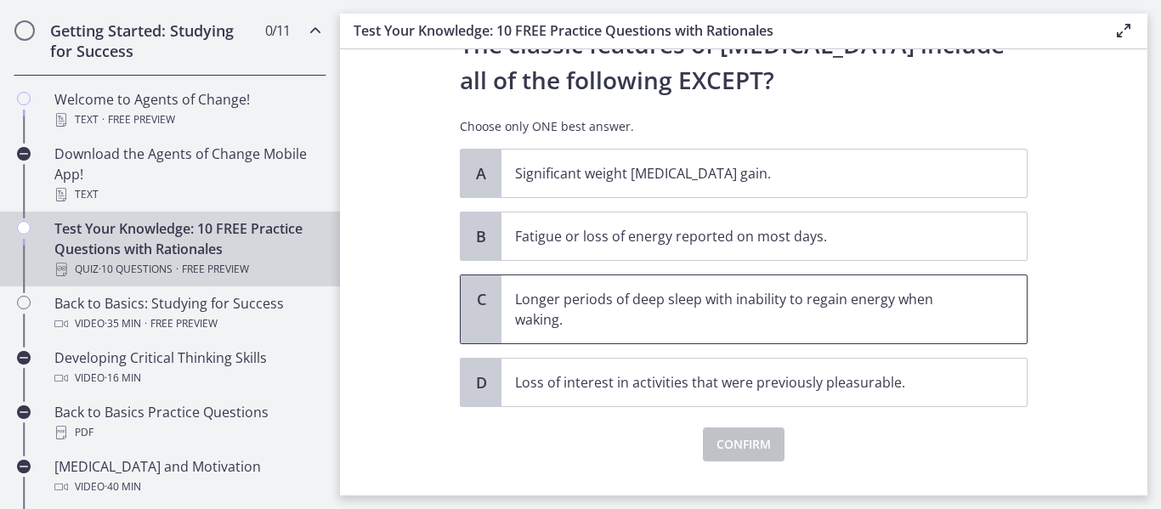
click at [690, 328] on p "Longer periods of deep sleep with inability to regain energy when waking." at bounding box center [747, 309] width 464 height 41
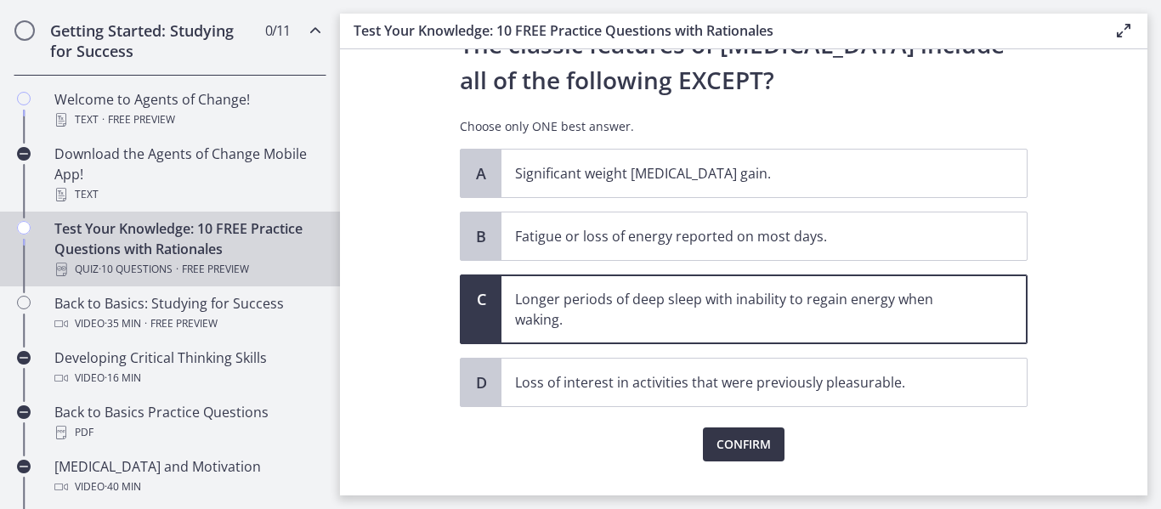
click at [726, 441] on span "Confirm" at bounding box center [743, 444] width 54 height 20
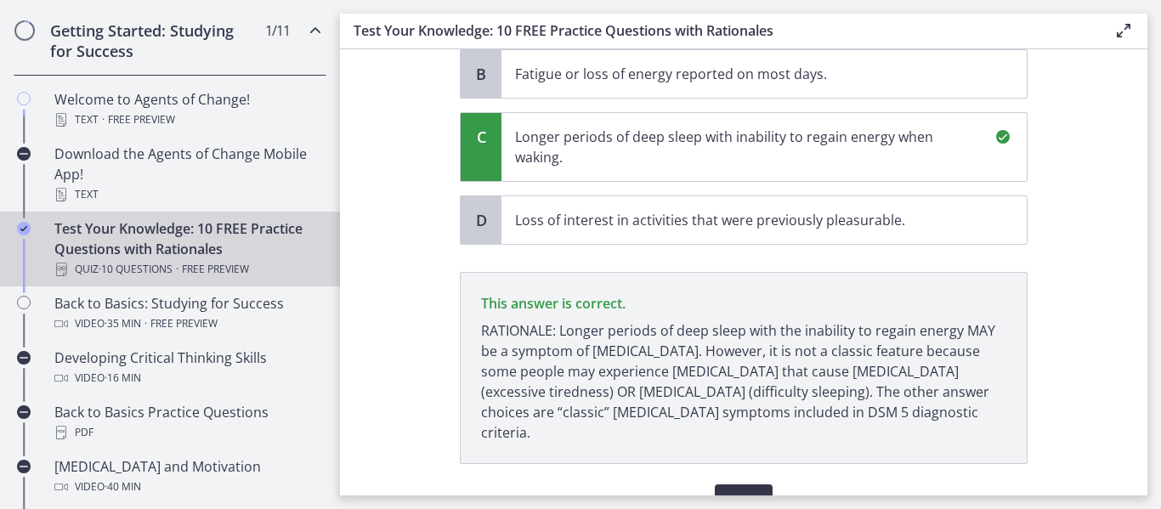
scroll to position [310, 0]
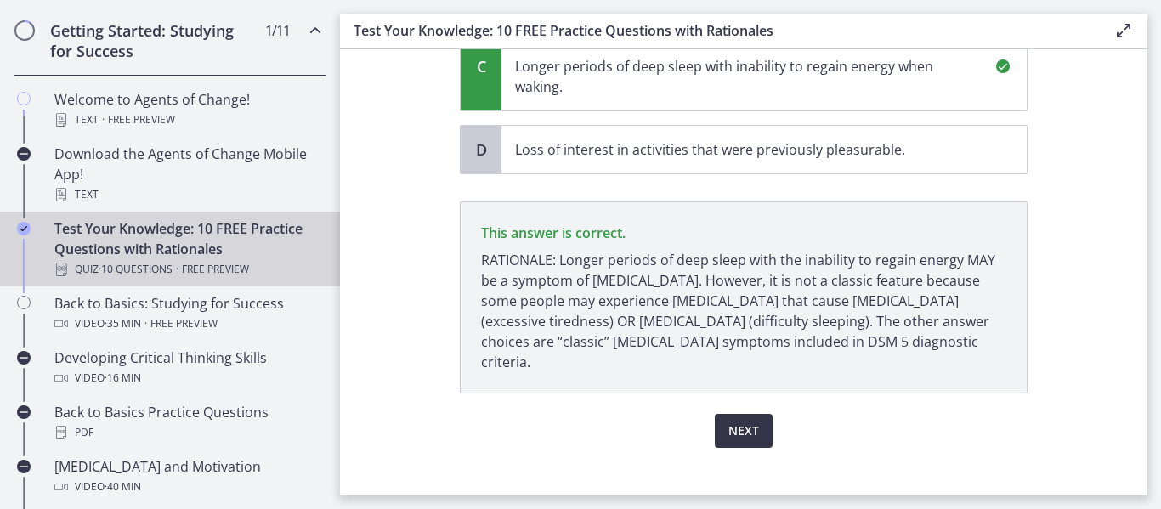
click at [738, 421] on span "Next" at bounding box center [743, 431] width 31 height 20
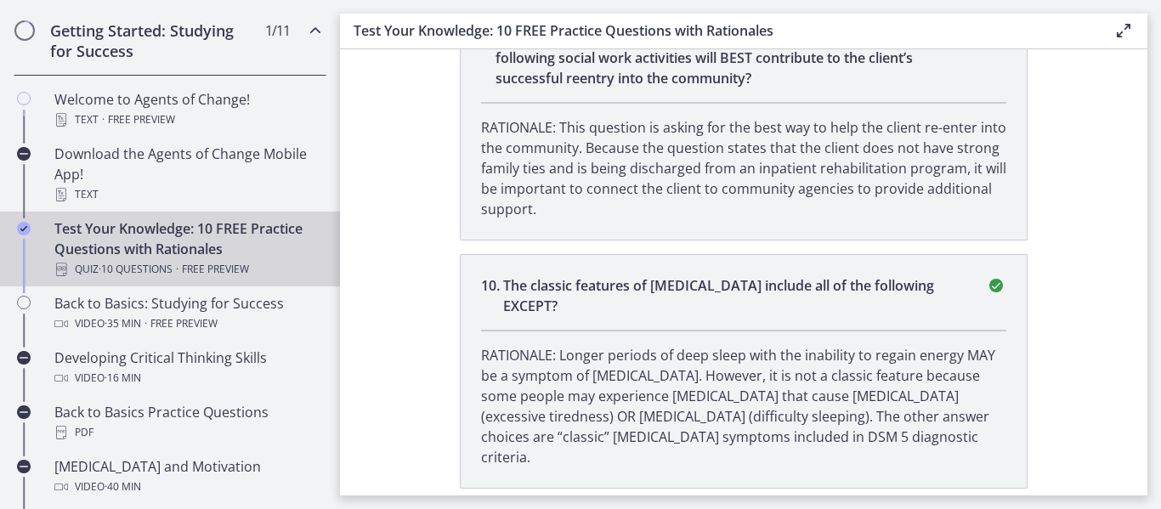
scroll to position [0, 0]
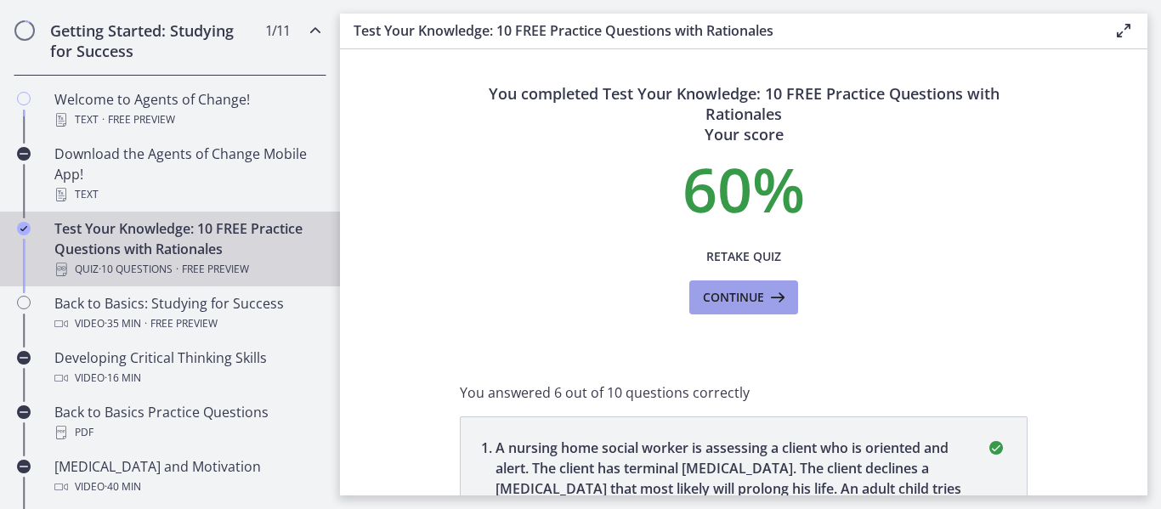
click at [781, 303] on icon at bounding box center [776, 297] width 24 height 20
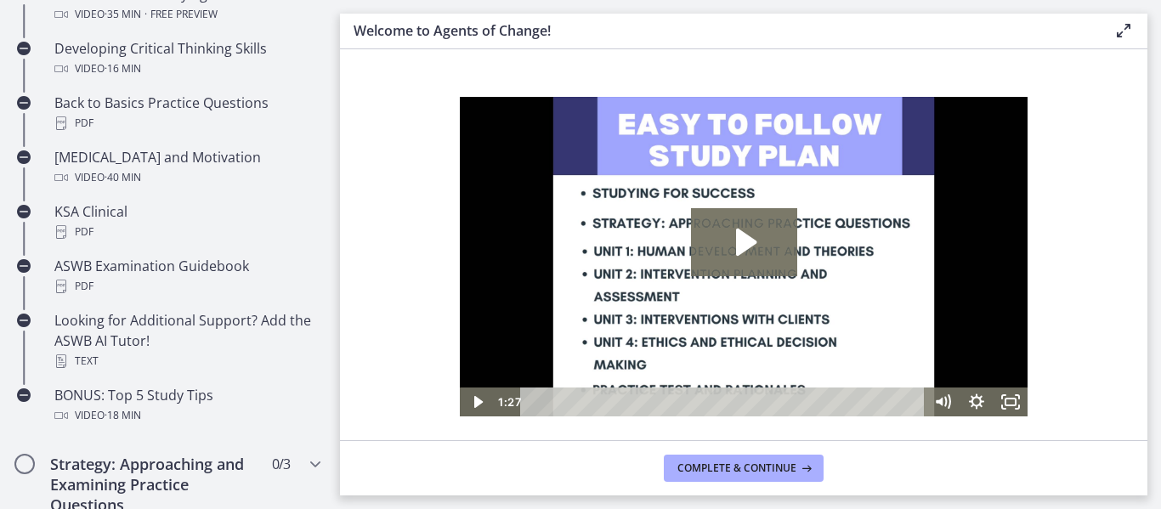
scroll to position [638, 0]
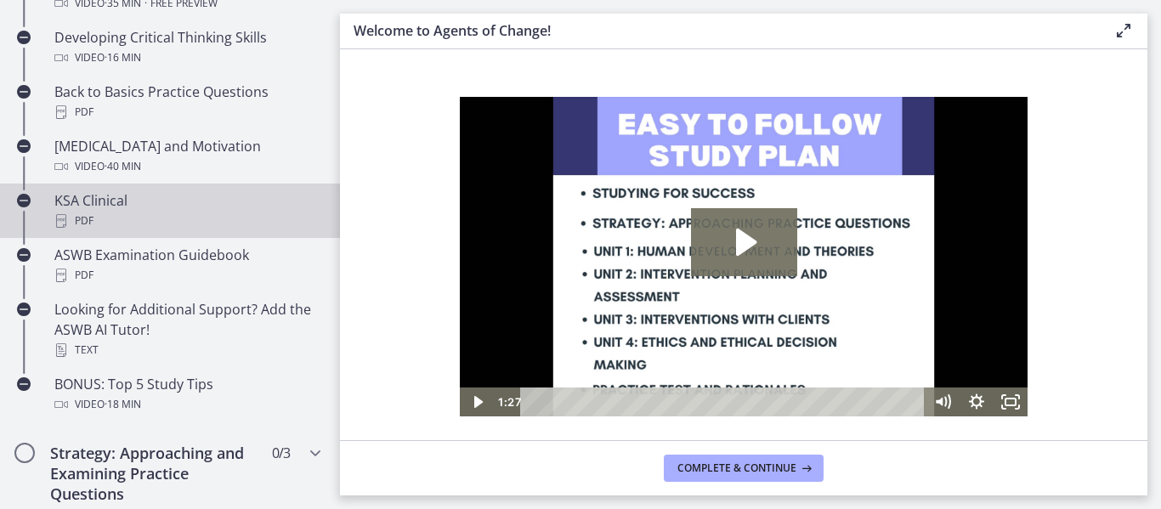
click at [162, 214] on div "PDF" at bounding box center [186, 221] width 265 height 20
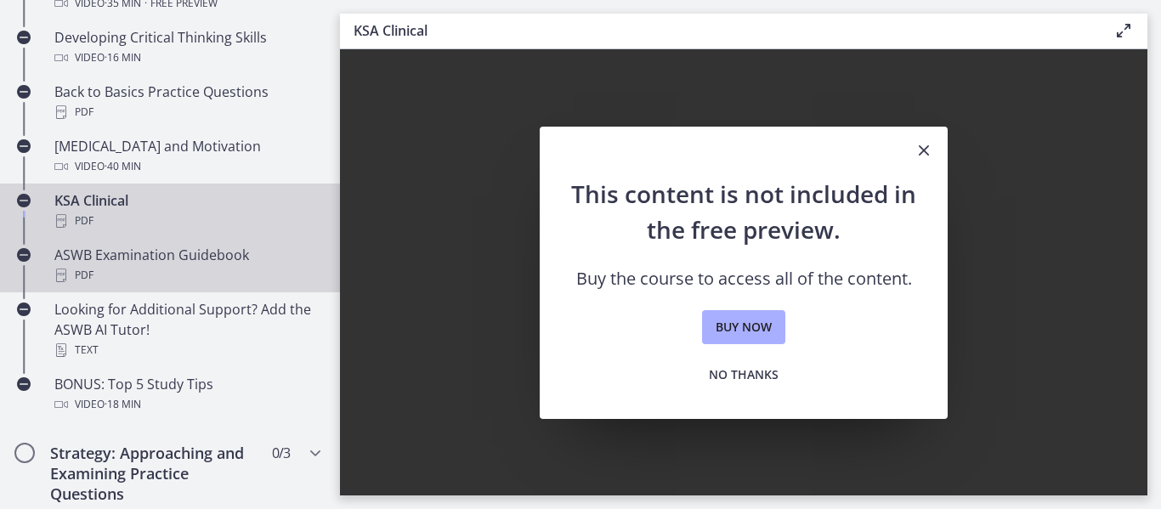
click at [164, 257] on div "ASWB Examination Guidebook PDF" at bounding box center [186, 265] width 265 height 41
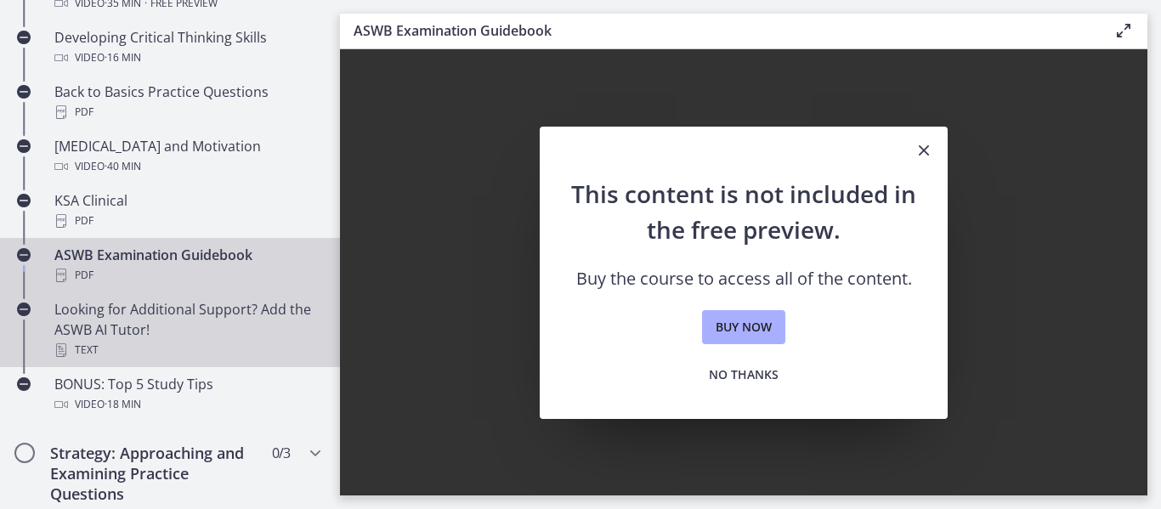
click at [114, 320] on div "Looking for Additional Support? Add the ASWB AI Tutor! Text" at bounding box center [186, 329] width 265 height 61
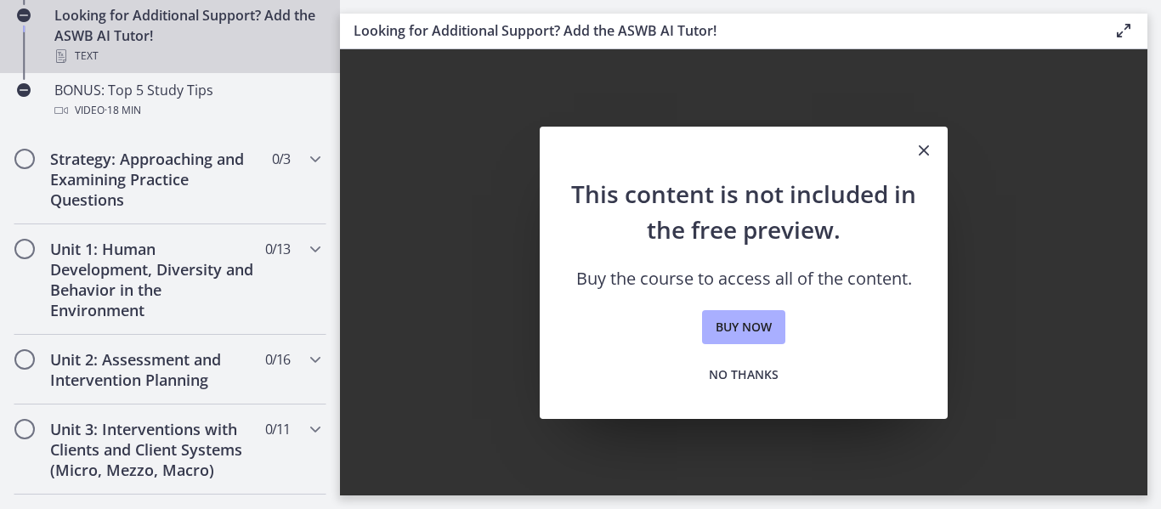
scroll to position [976, 0]
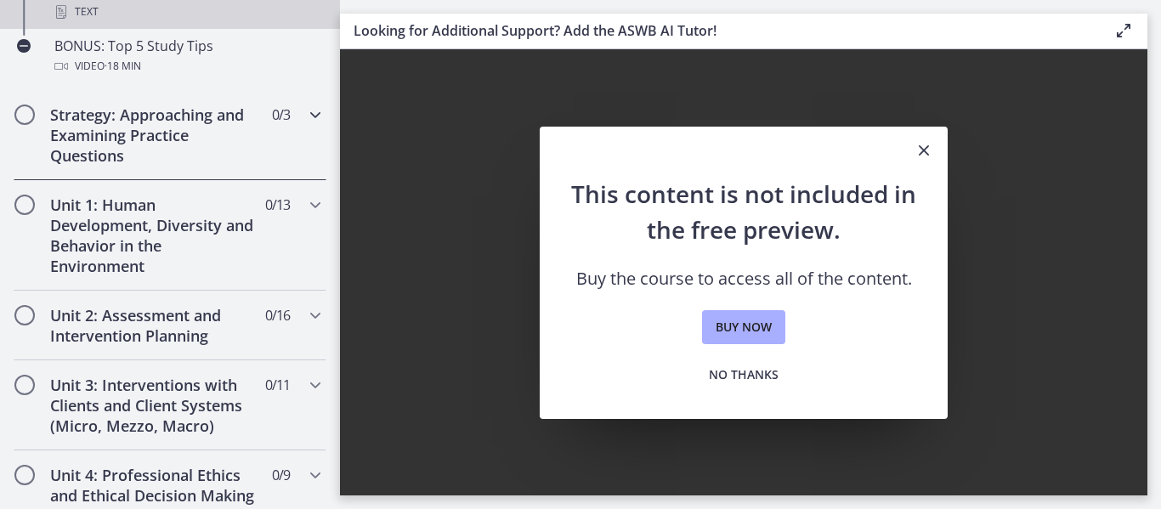
click at [195, 160] on h2 "Strategy: Approaching and Examining Practice Questions" at bounding box center [153, 135] width 207 height 61
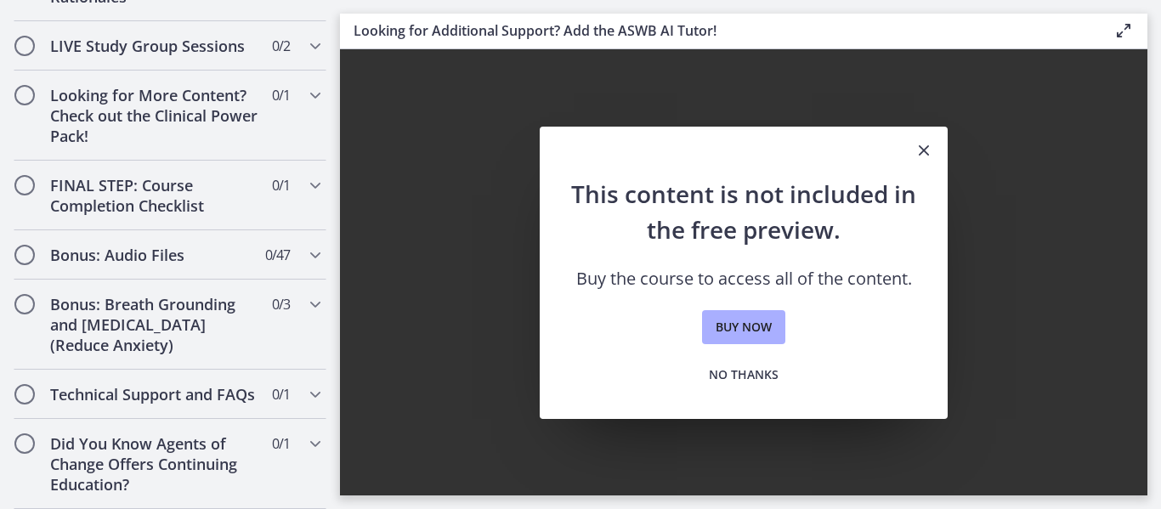
scroll to position [0, 0]
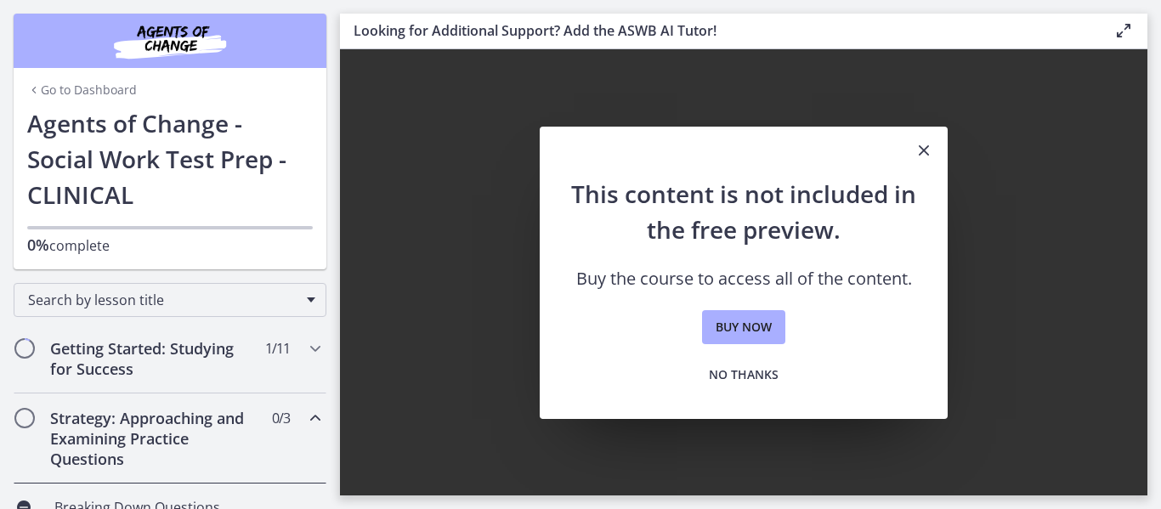
click at [76, 85] on link "Go to Dashboard" at bounding box center [82, 90] width 110 height 17
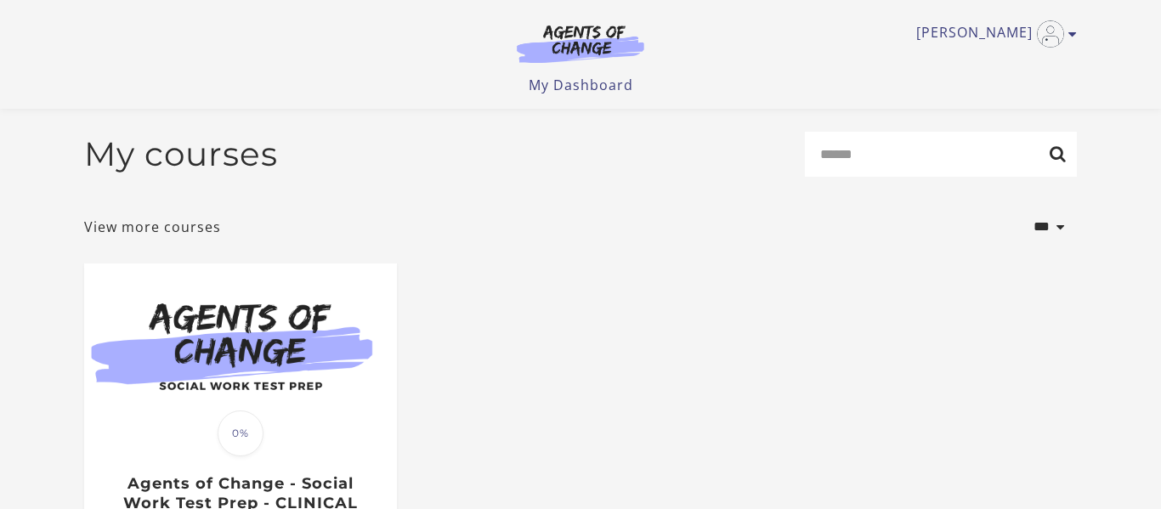
scroll to position [2, 0]
